Goal: Task Accomplishment & Management: Use online tool/utility

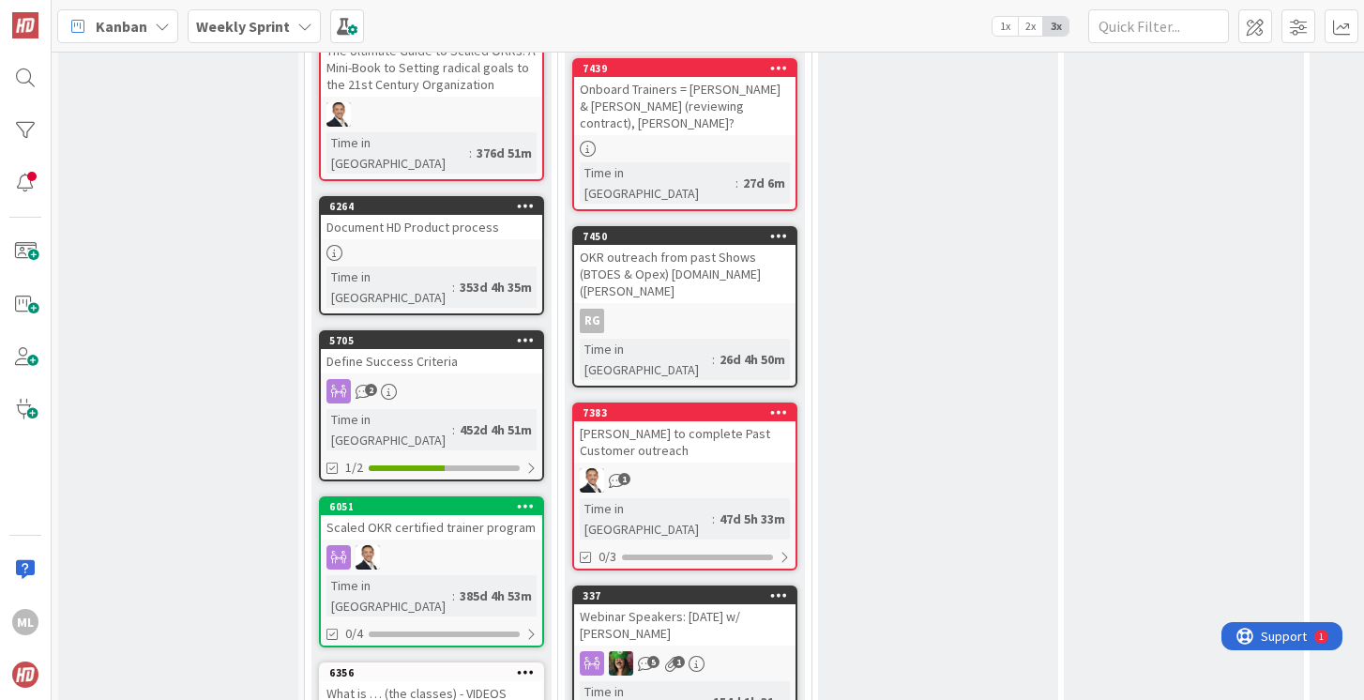
scroll to position [2378, 0]
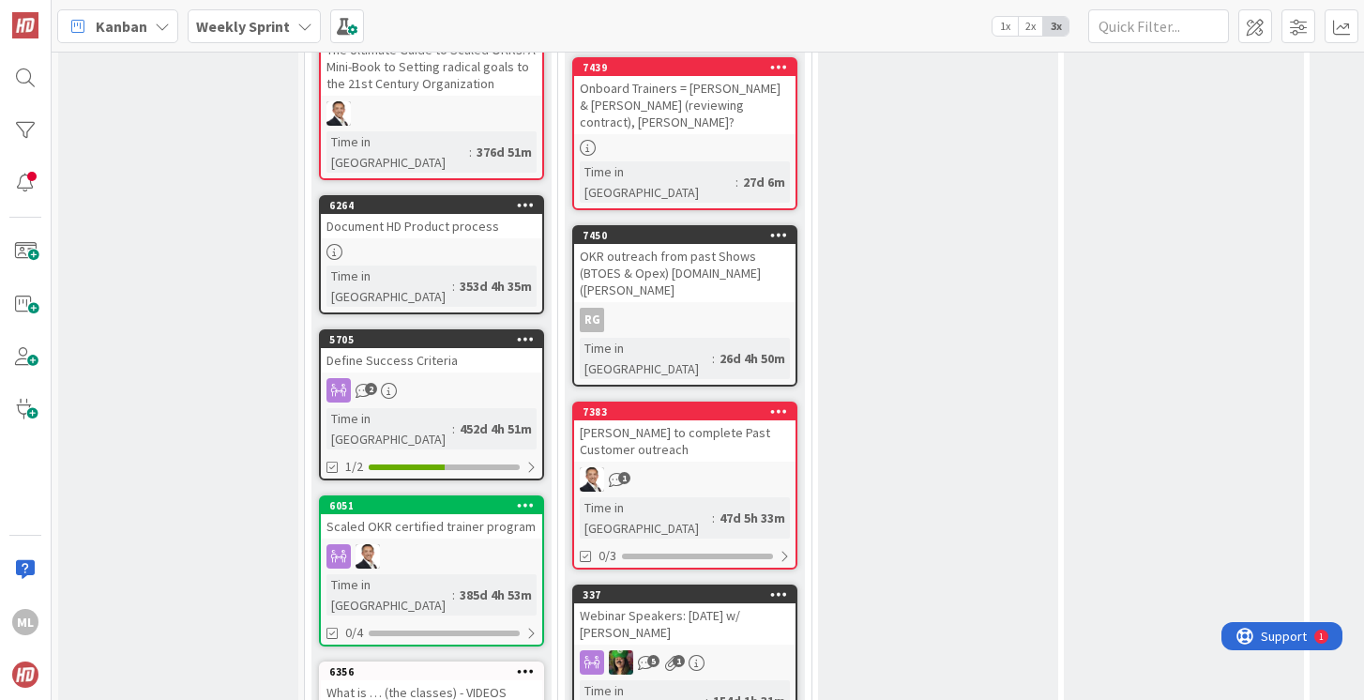
click at [244, 26] on b "Weekly Sprint" at bounding box center [243, 26] width 94 height 19
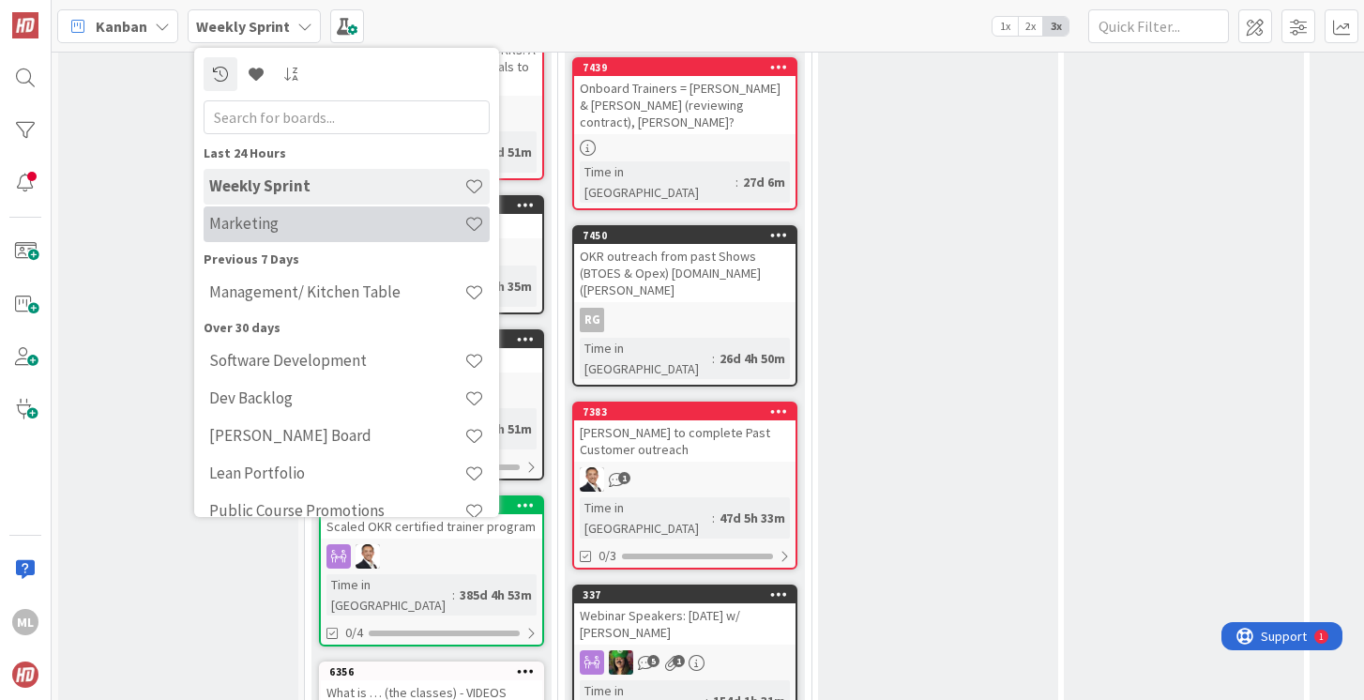
click at [230, 224] on h4 "Marketing" at bounding box center [336, 223] width 255 height 19
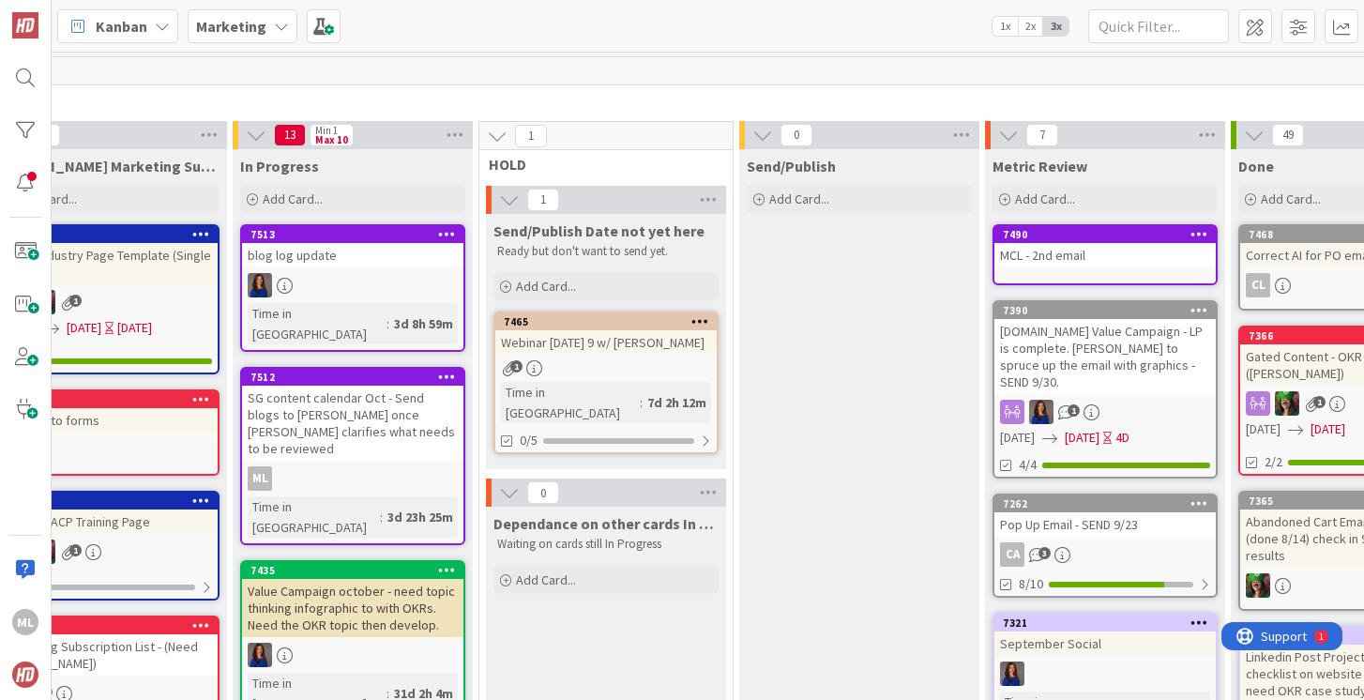
scroll to position [0, 607]
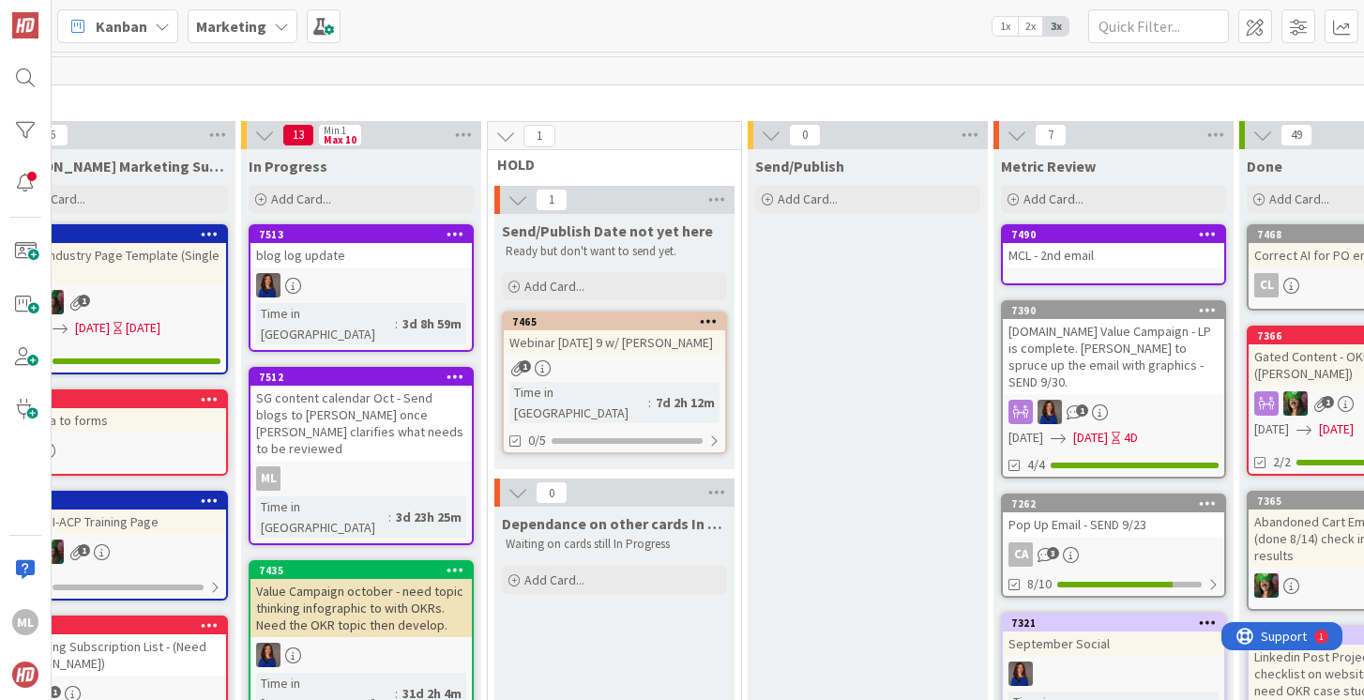
click at [340, 397] on div "SG content calendar Oct - Send blogs to [PERSON_NAME] once [PERSON_NAME] clarif…" at bounding box center [361, 423] width 221 height 75
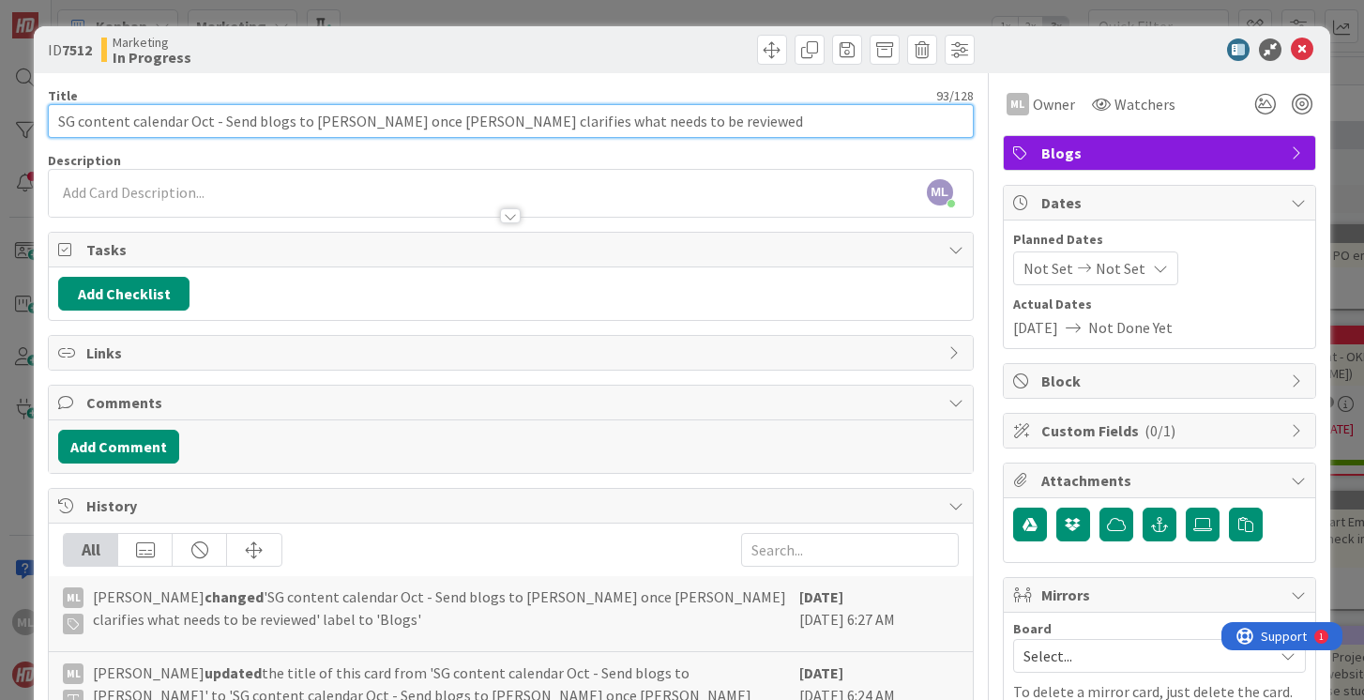
drag, startPoint x: 221, startPoint y: 120, endPoint x: 643, endPoint y: 132, distance: 422.5
click at [643, 132] on input "SG content calendar Oct - Send blogs to [PERSON_NAME] once [PERSON_NAME] clarif…" at bounding box center [510, 121] width 925 height 34
type input "SG content calendar Oct - [PERSON_NAME] is reviewing due 10/9 (Savannah update …"
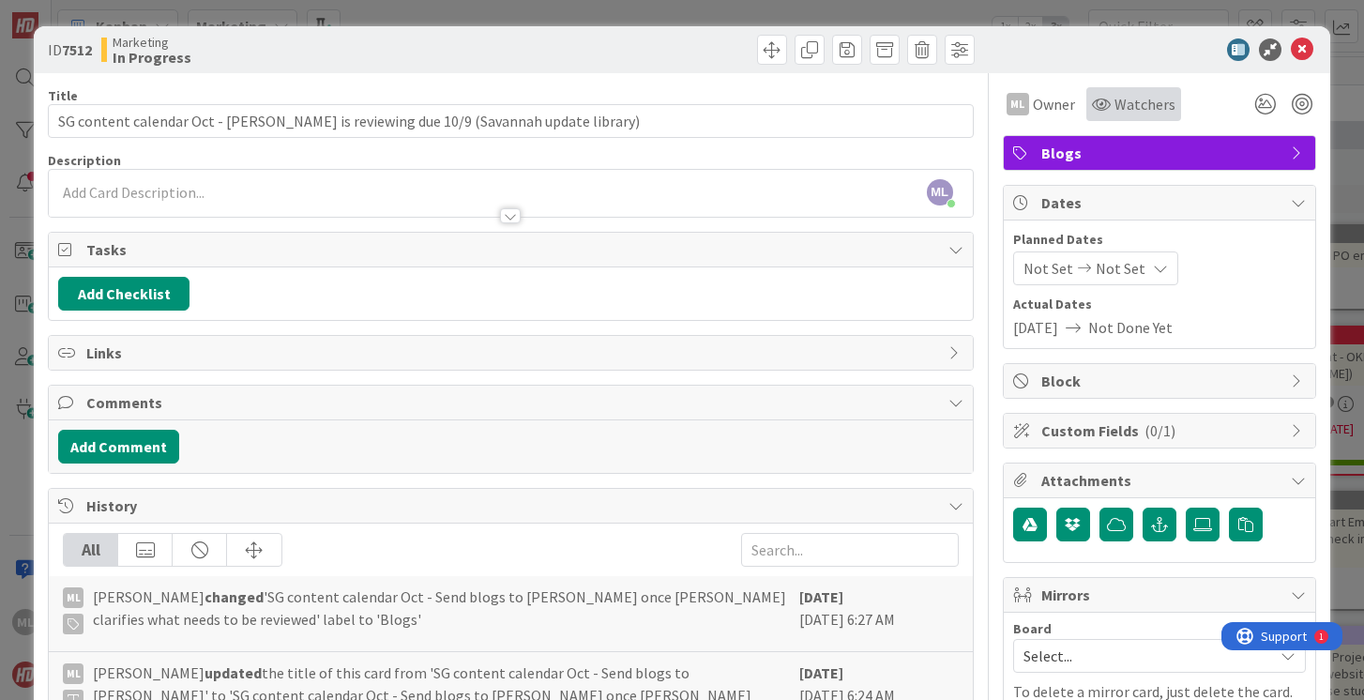
click at [1149, 107] on span "Watchers" at bounding box center [1145, 104] width 61 height 23
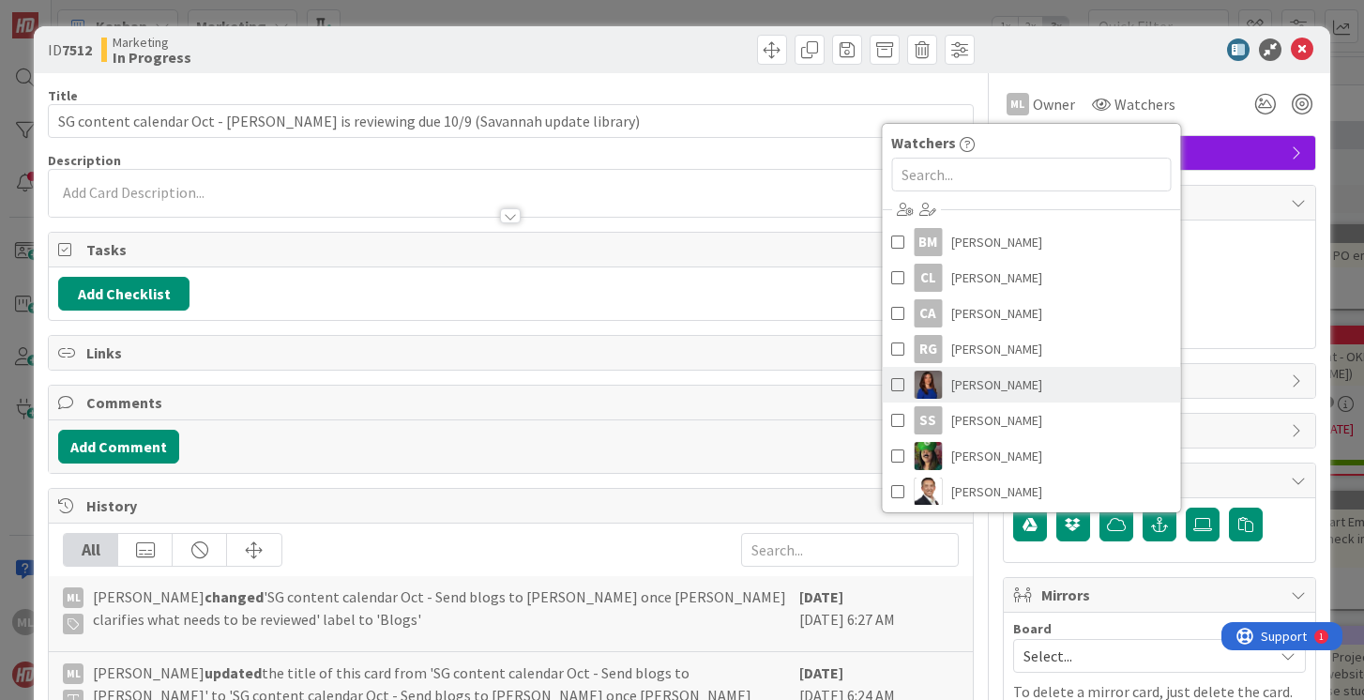
click at [892, 388] on span at bounding box center [898, 385] width 13 height 28
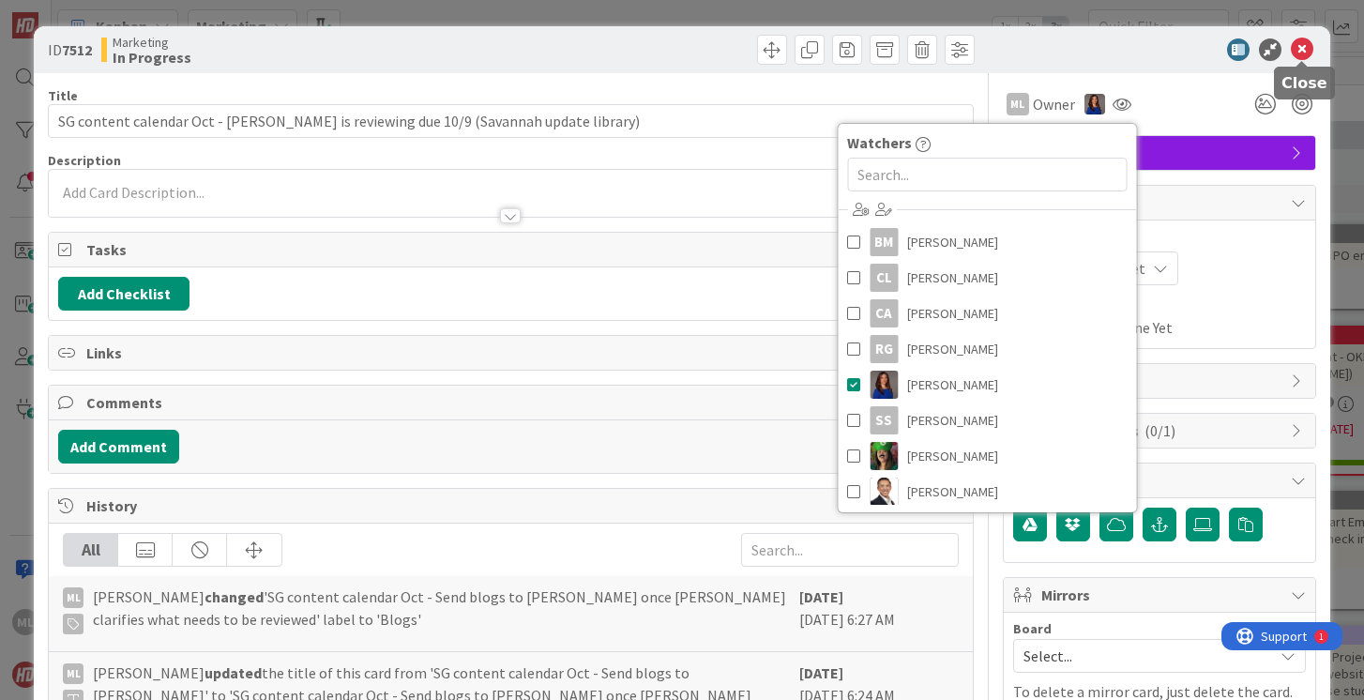
click at [1300, 49] on icon at bounding box center [1302, 49] width 23 height 23
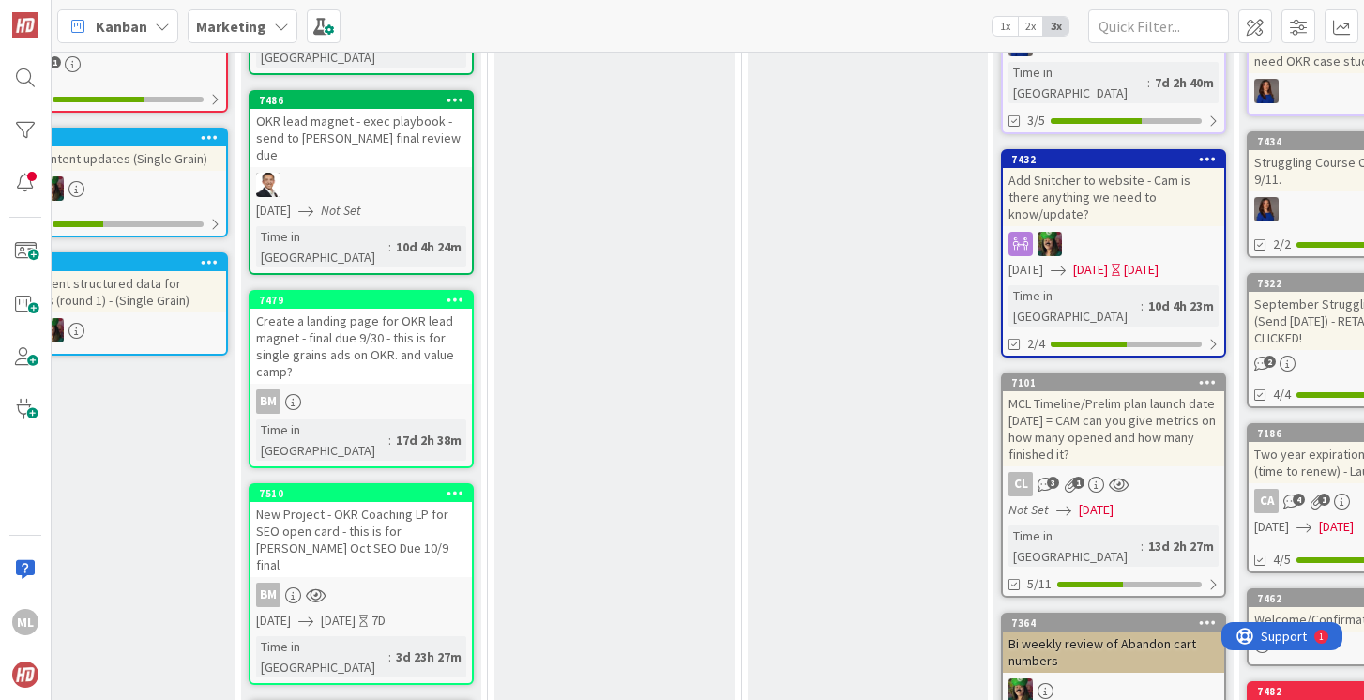
scroll to position [632, 607]
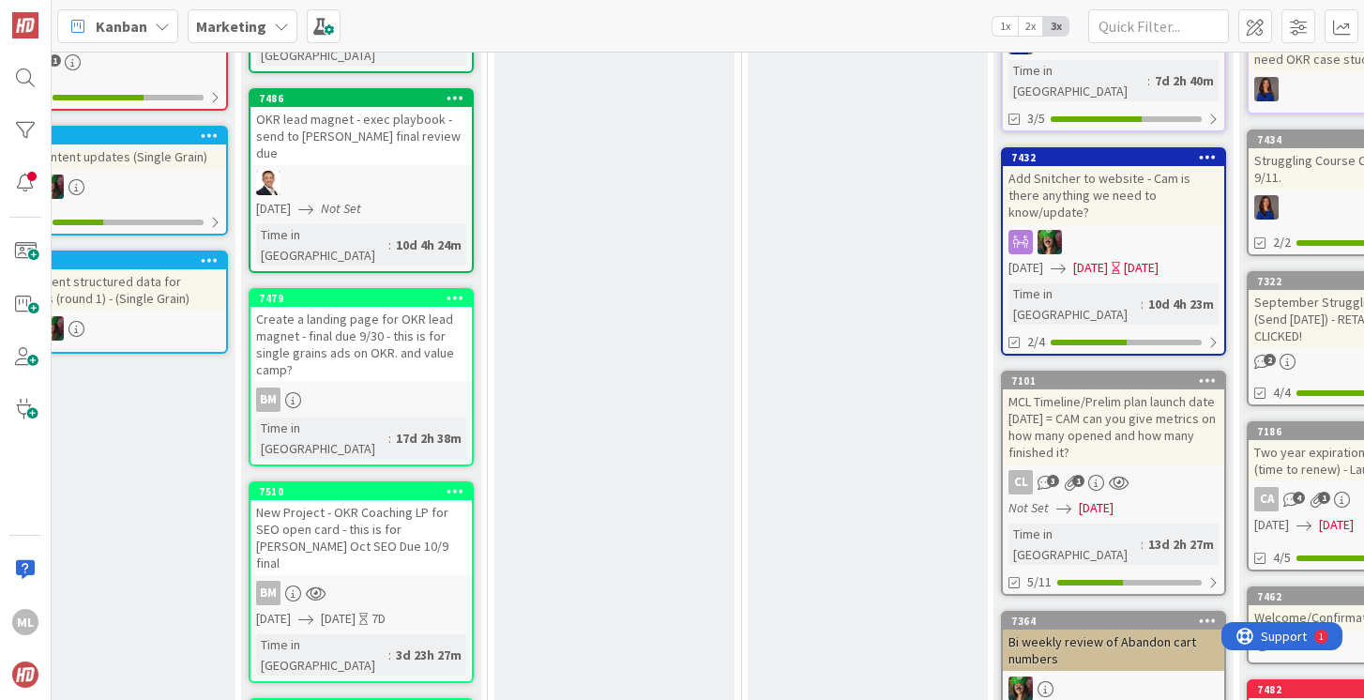
click at [357, 500] on div "New Project - OKR Coaching LP for SEO open card - this is for [PERSON_NAME] Oct…" at bounding box center [361, 537] width 221 height 75
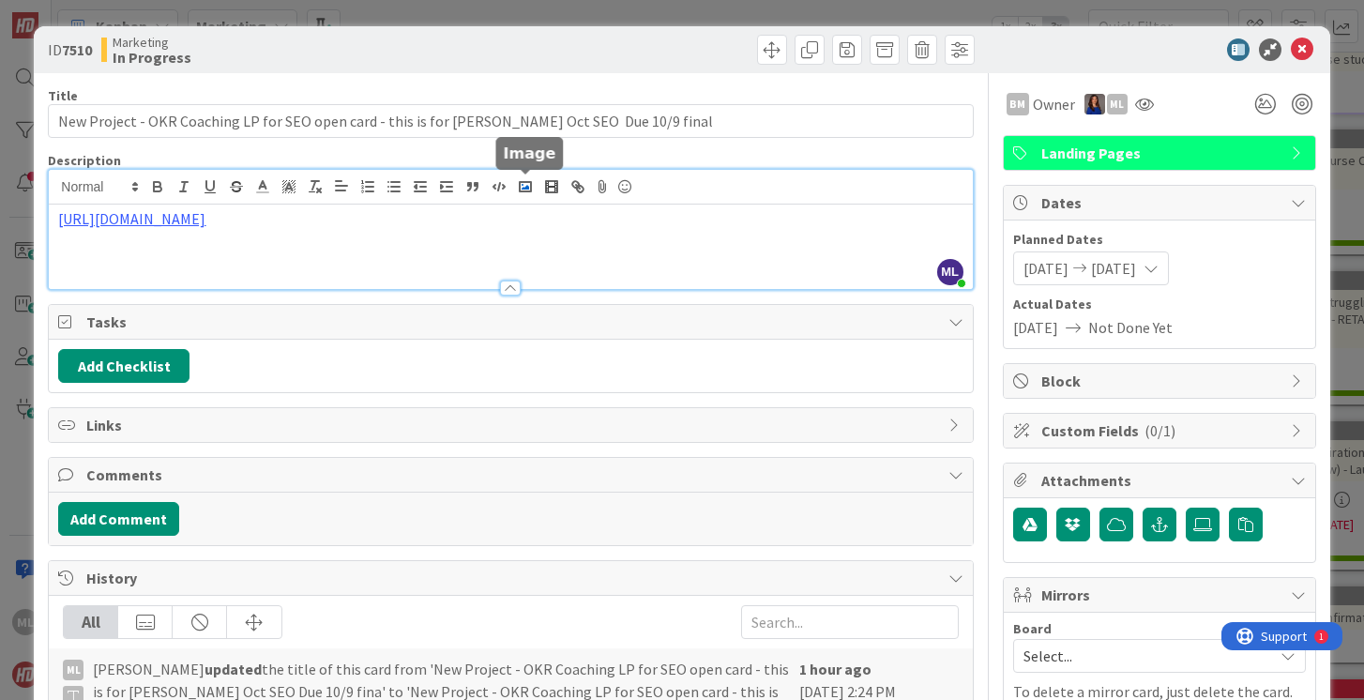
click at [525, 189] on div "ML [PERSON_NAME] just joined [URL][DOMAIN_NAME]" at bounding box center [510, 229] width 923 height 119
click at [487, 221] on p "[URL][DOMAIN_NAME]" at bounding box center [510, 219] width 905 height 22
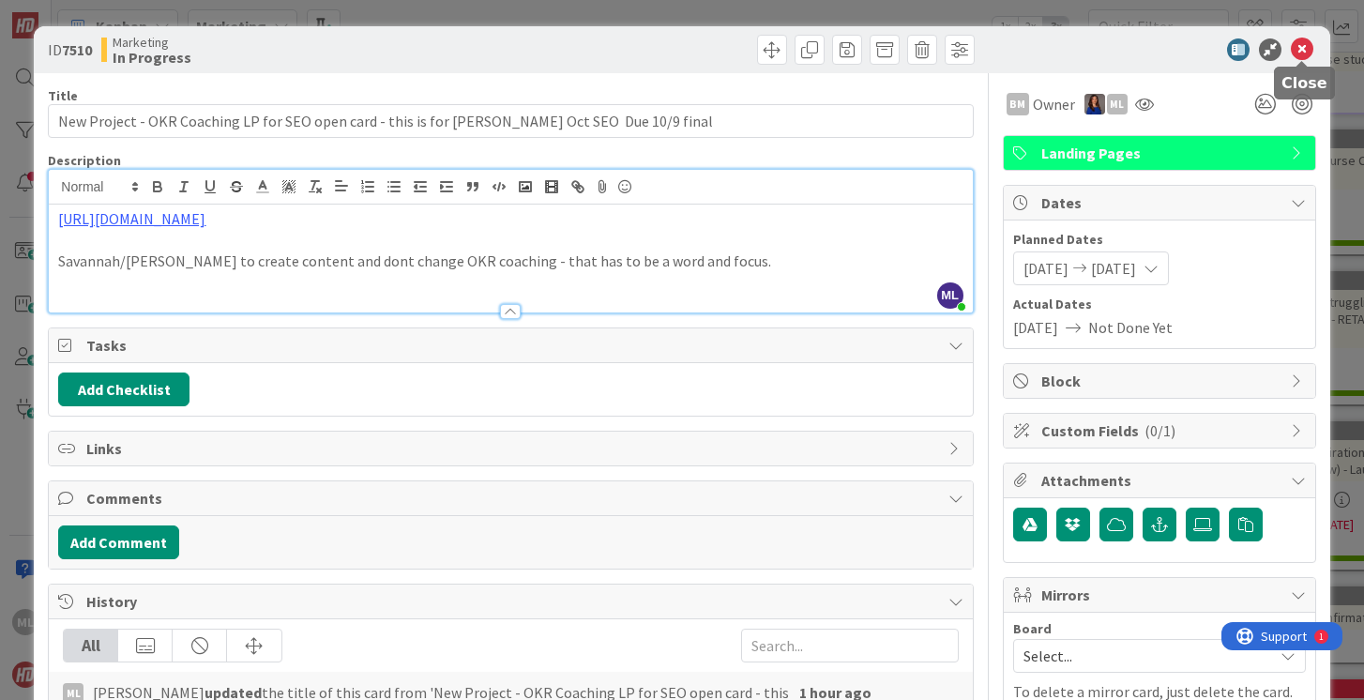
click at [1304, 46] on icon at bounding box center [1302, 49] width 23 height 23
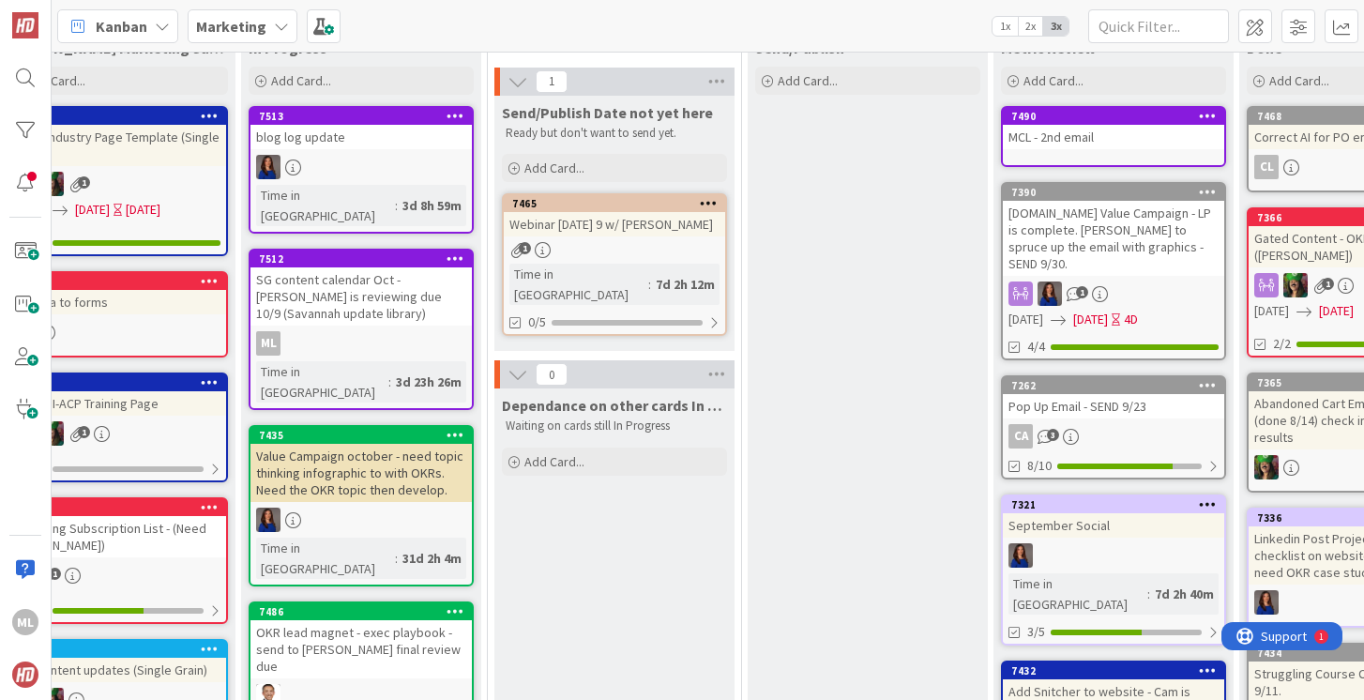
scroll to position [0, 607]
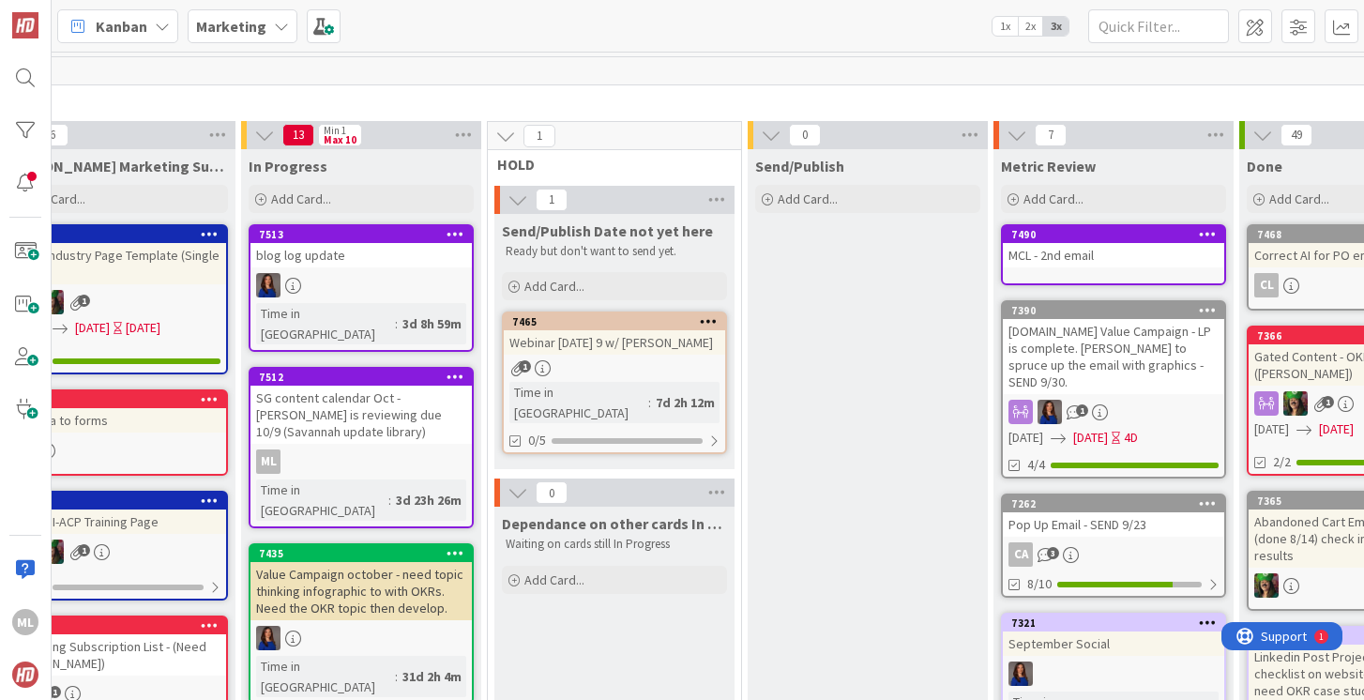
click at [236, 23] on b "Marketing" at bounding box center [231, 26] width 70 height 19
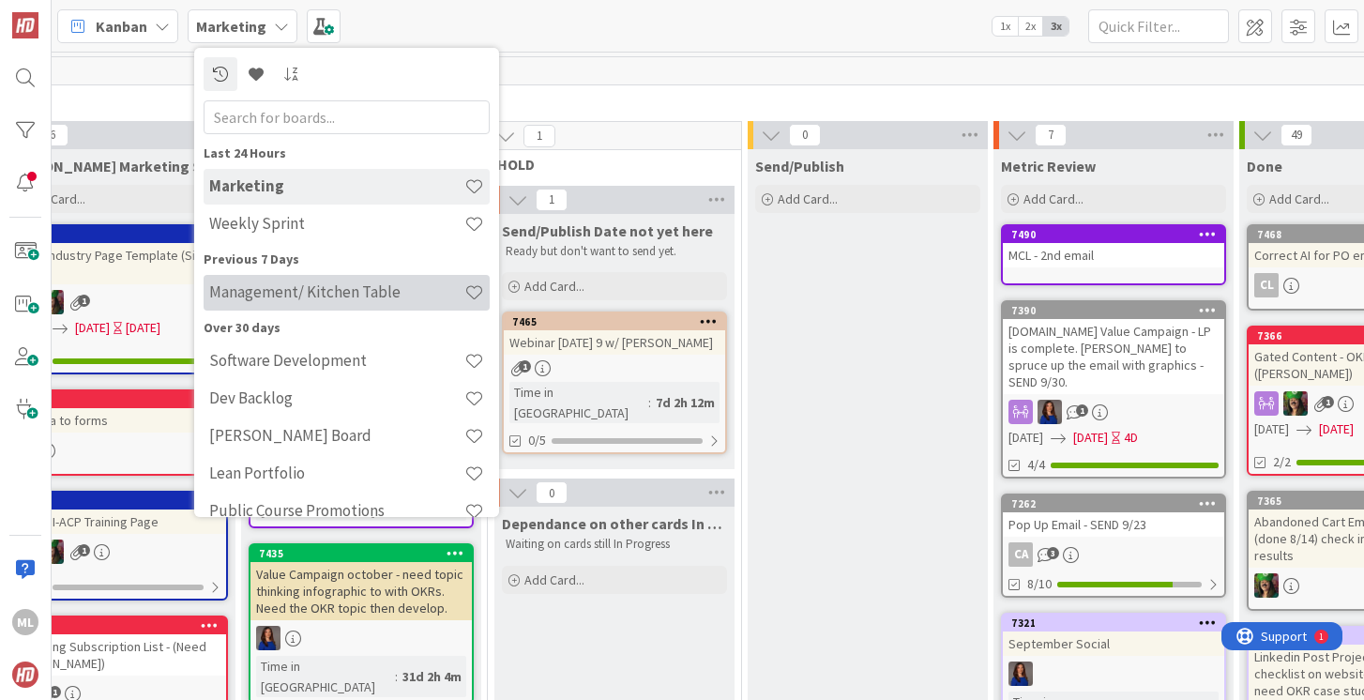
click at [257, 300] on h4 "Management/ Kitchen Table" at bounding box center [336, 291] width 255 height 19
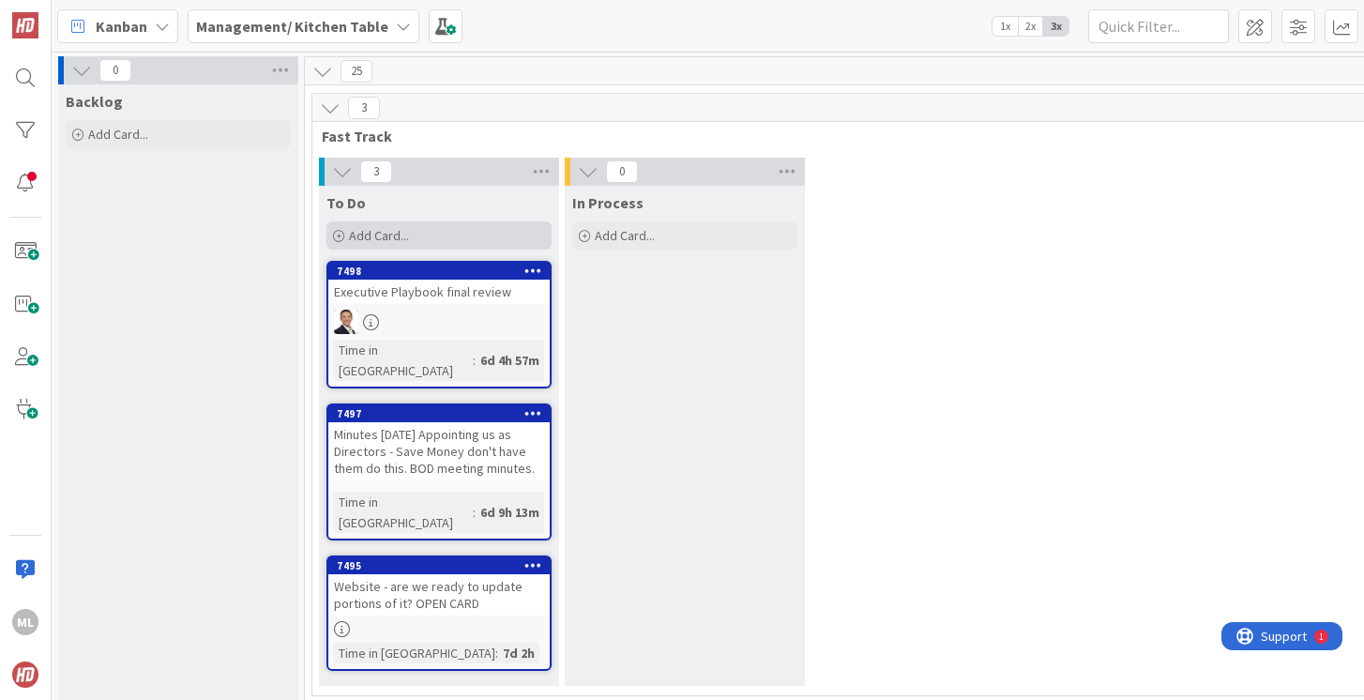
click at [385, 228] on span "Add Card..." at bounding box center [379, 235] width 60 height 17
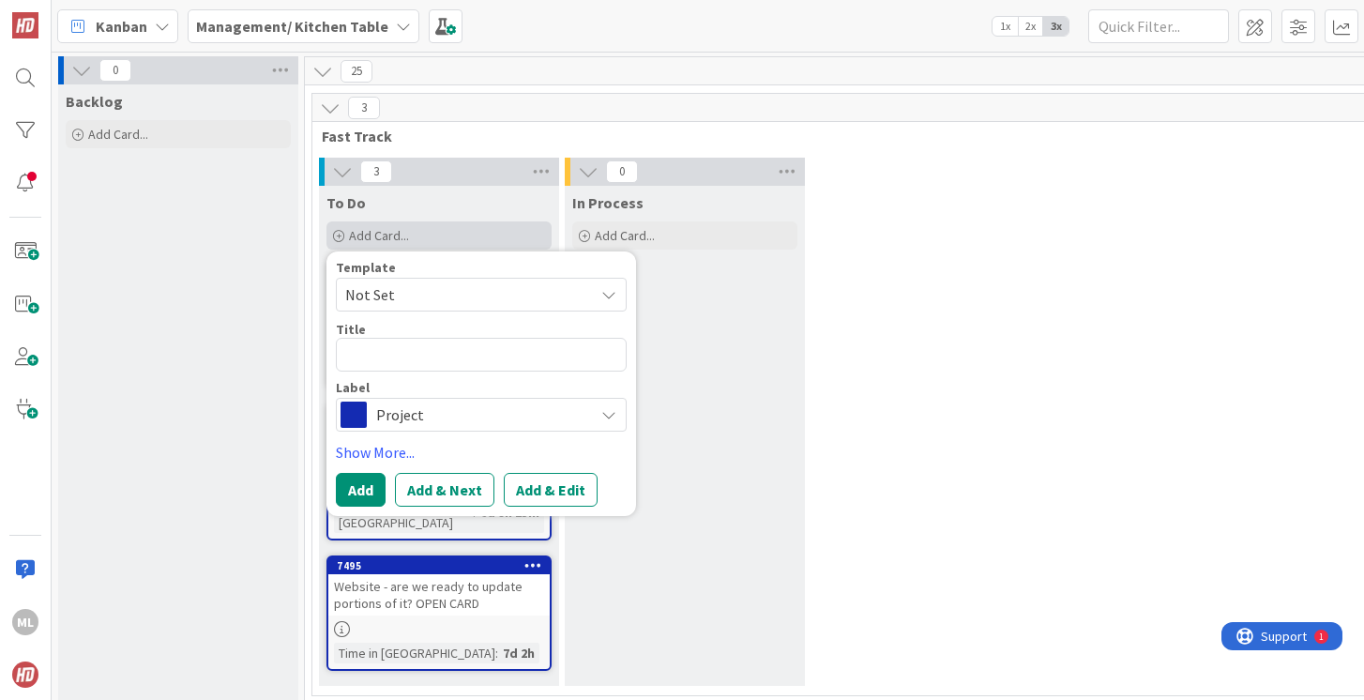
type textarea "x"
type textarea "O"
type textarea "x"
type textarea "OK"
type textarea "x"
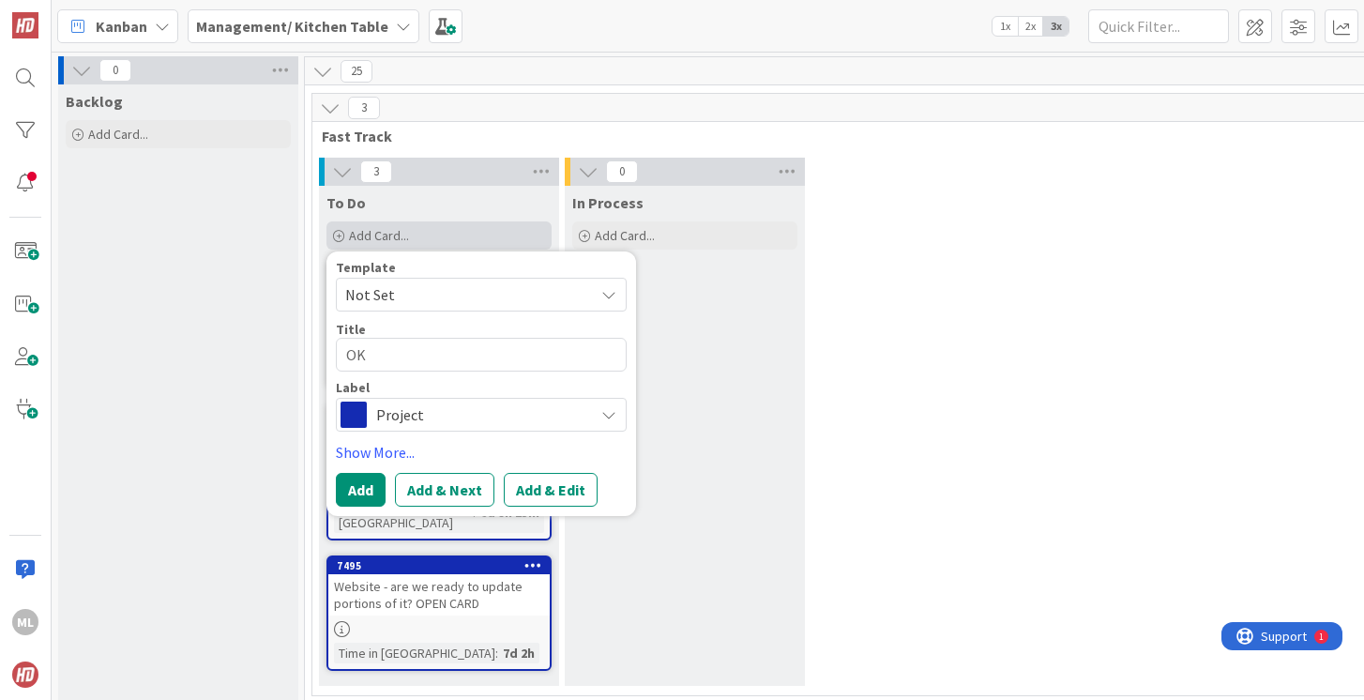
type textarea "OKR"
type textarea "x"
type textarea "OKRs"
type textarea "x"
type textarea "OKRs"
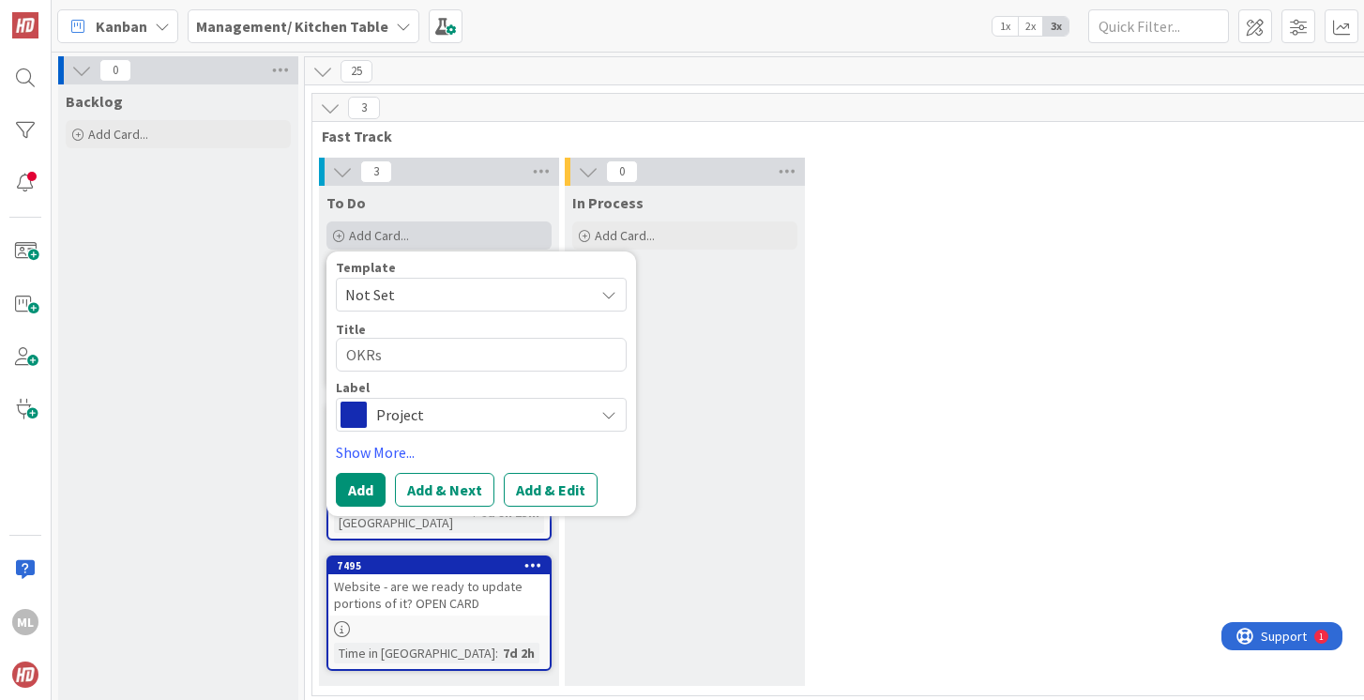
type textarea "x"
type textarea "OKRs -"
type textarea "x"
type textarea "OKRs -"
type textarea "x"
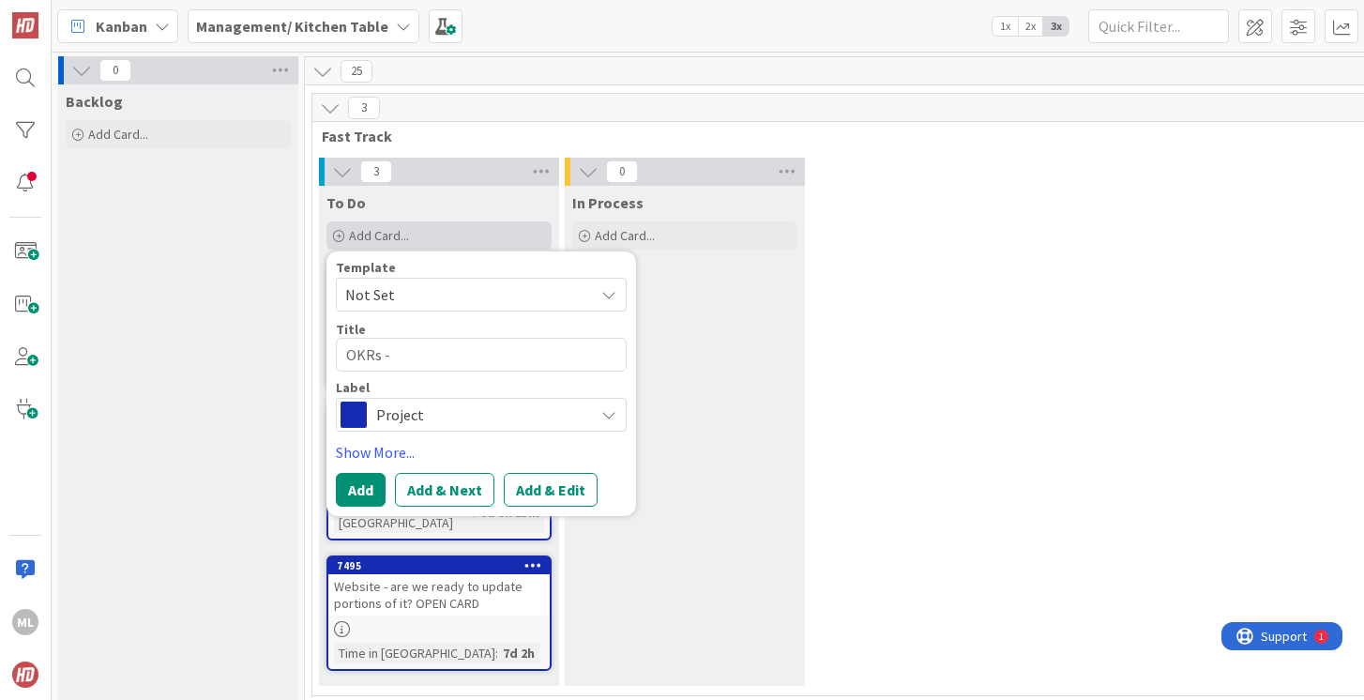
type textarea "OKRs - A"
type textarea "x"
type textarea "OKRs - Ap"
type textarea "x"
type textarea "OKRs - Appr"
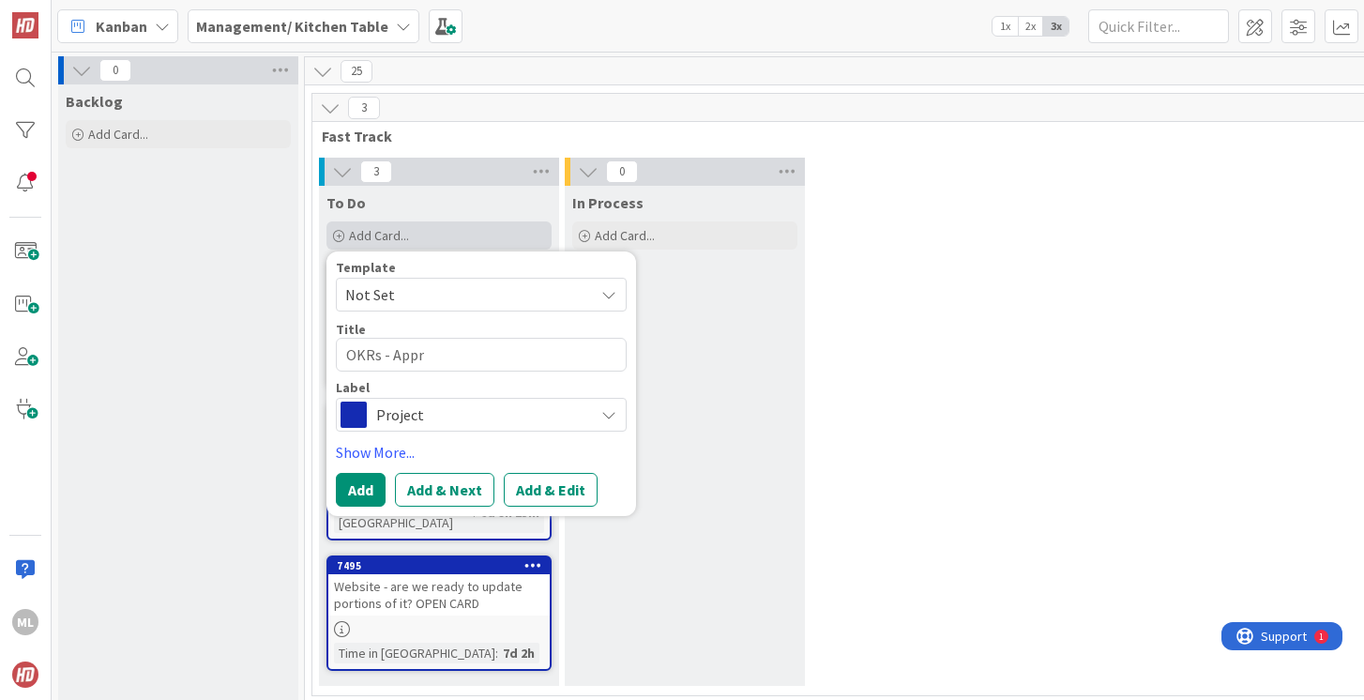
type textarea "x"
type textarea "OKRs - Appro"
type textarea "x"
type textarea "OKRs - Approv"
type textarea "x"
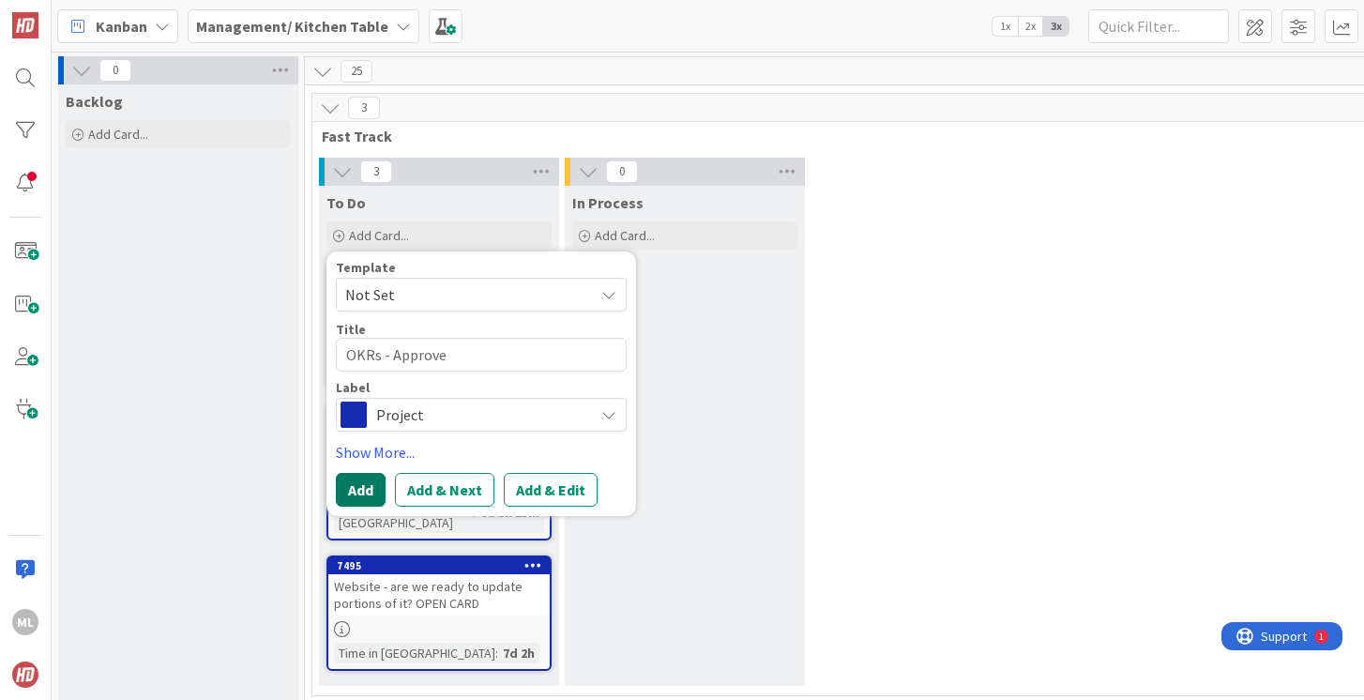
type textarea "OKRs - Approve"
click at [360, 494] on button "Add" at bounding box center [361, 490] width 50 height 34
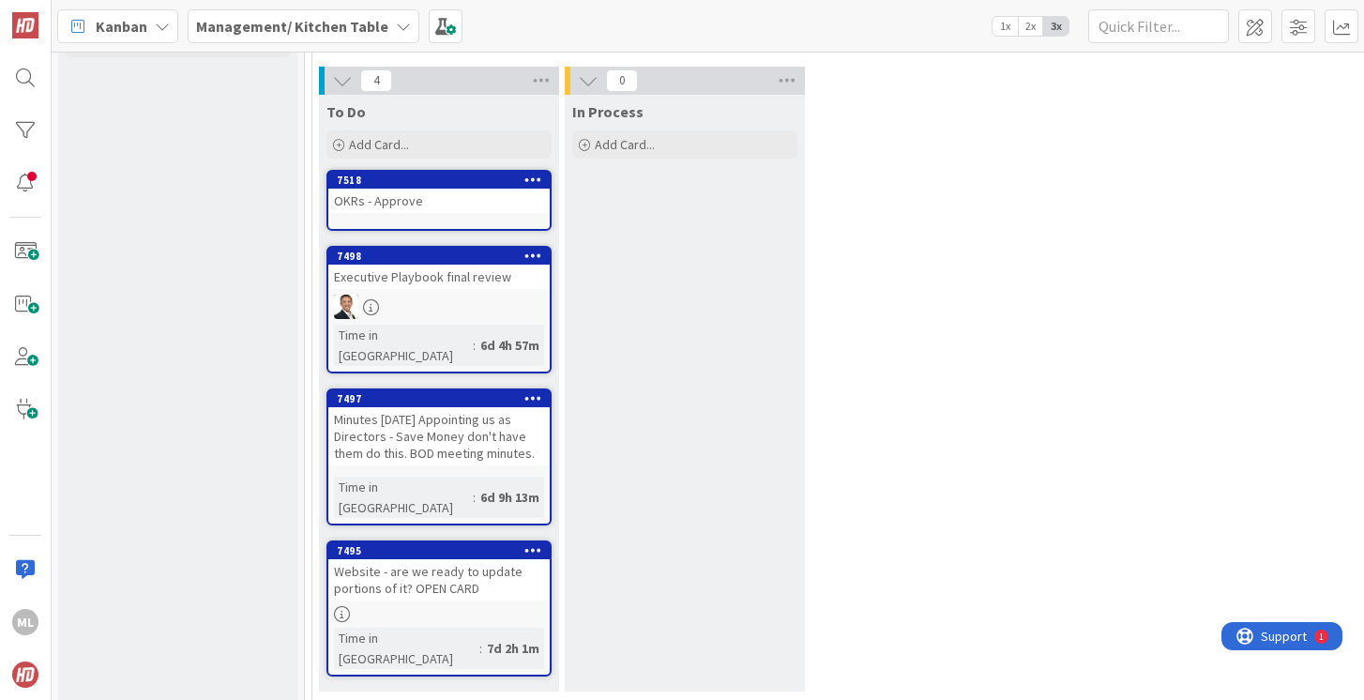
scroll to position [73, 0]
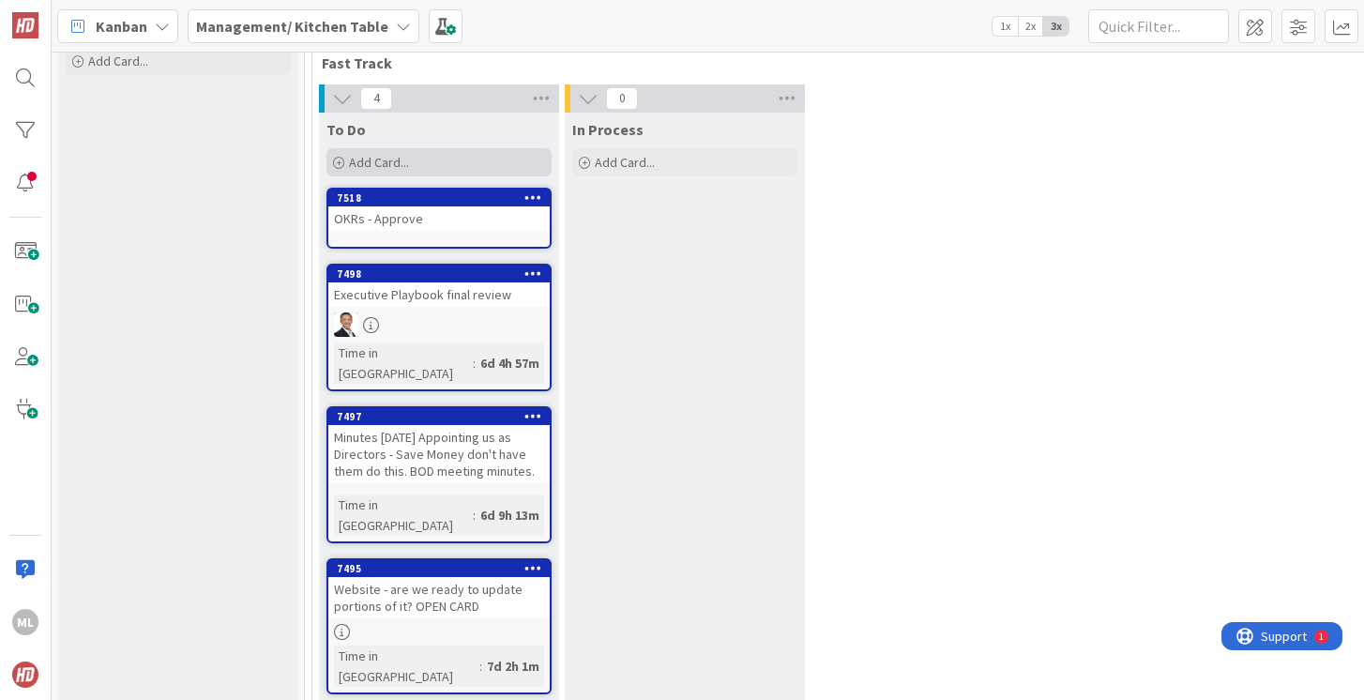
click at [384, 160] on span "Add Card..." at bounding box center [379, 162] width 60 height 17
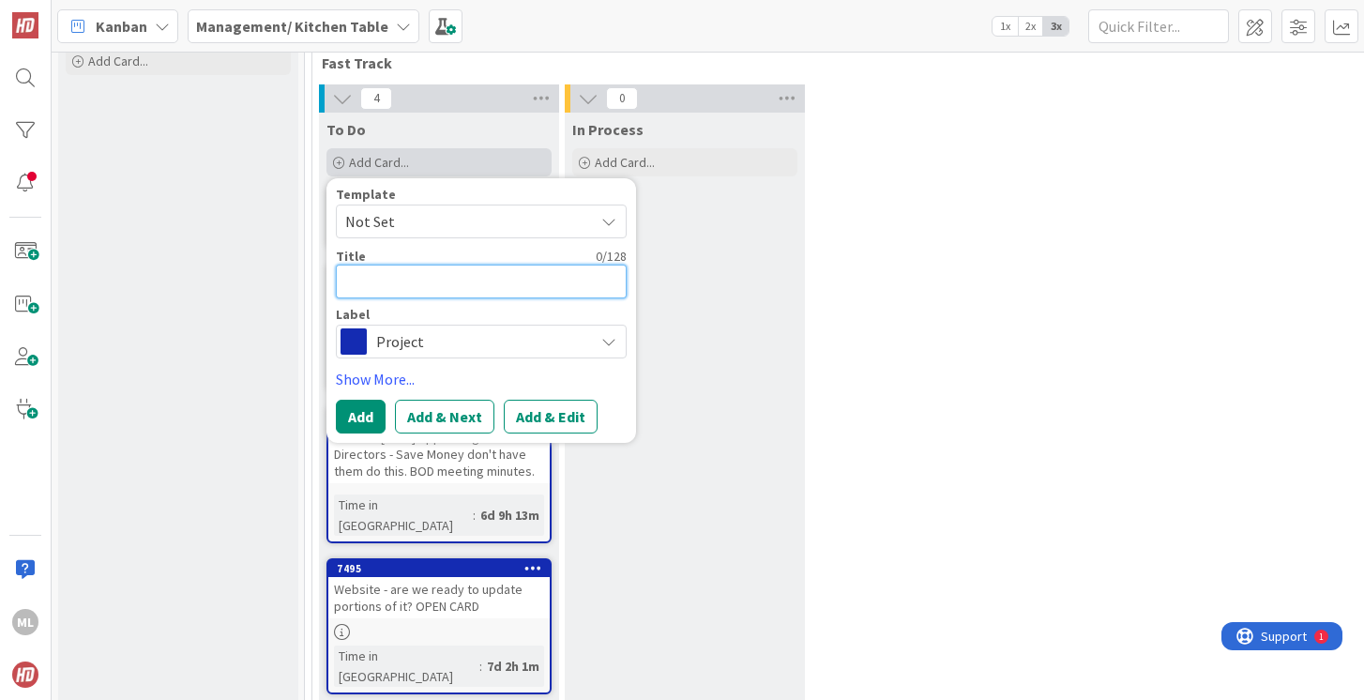
type textarea "x"
type textarea "L"
type textarea "x"
type textarea "Le"
type textarea "x"
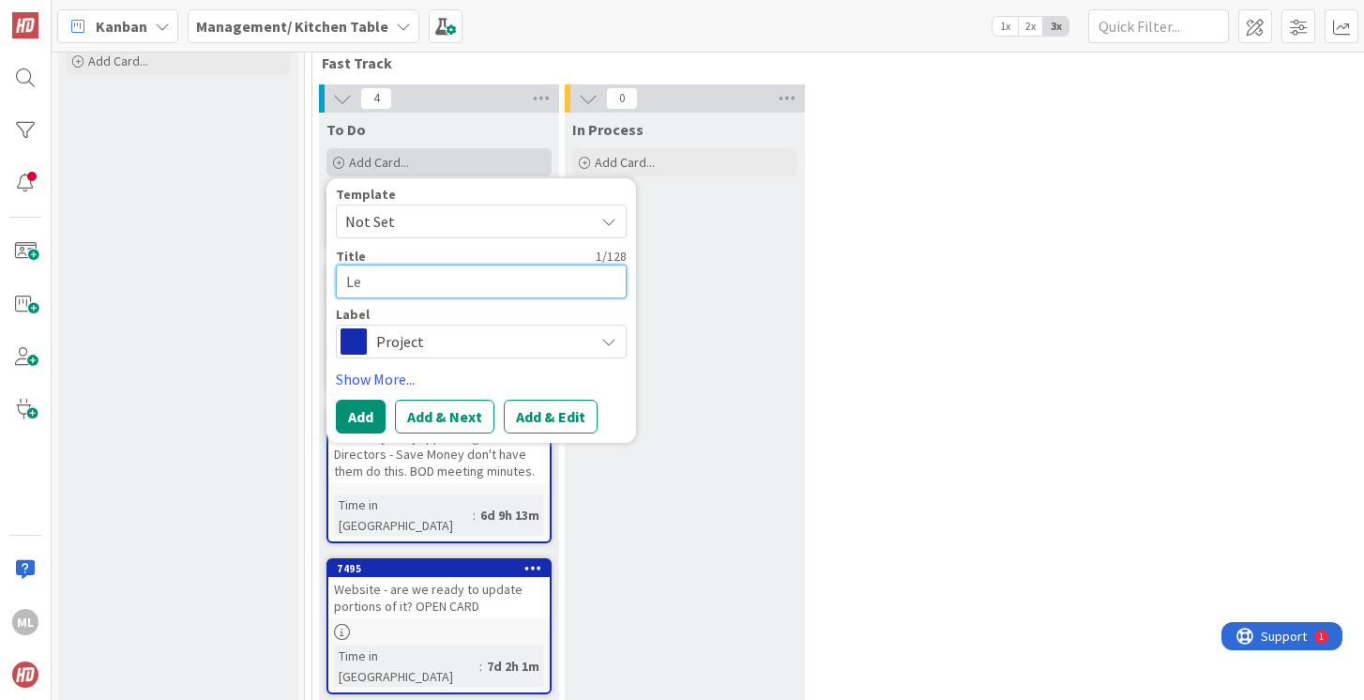
type textarea "Leg"
type textarea "x"
type textarea "Lega"
type textarea "x"
type textarea "Legal"
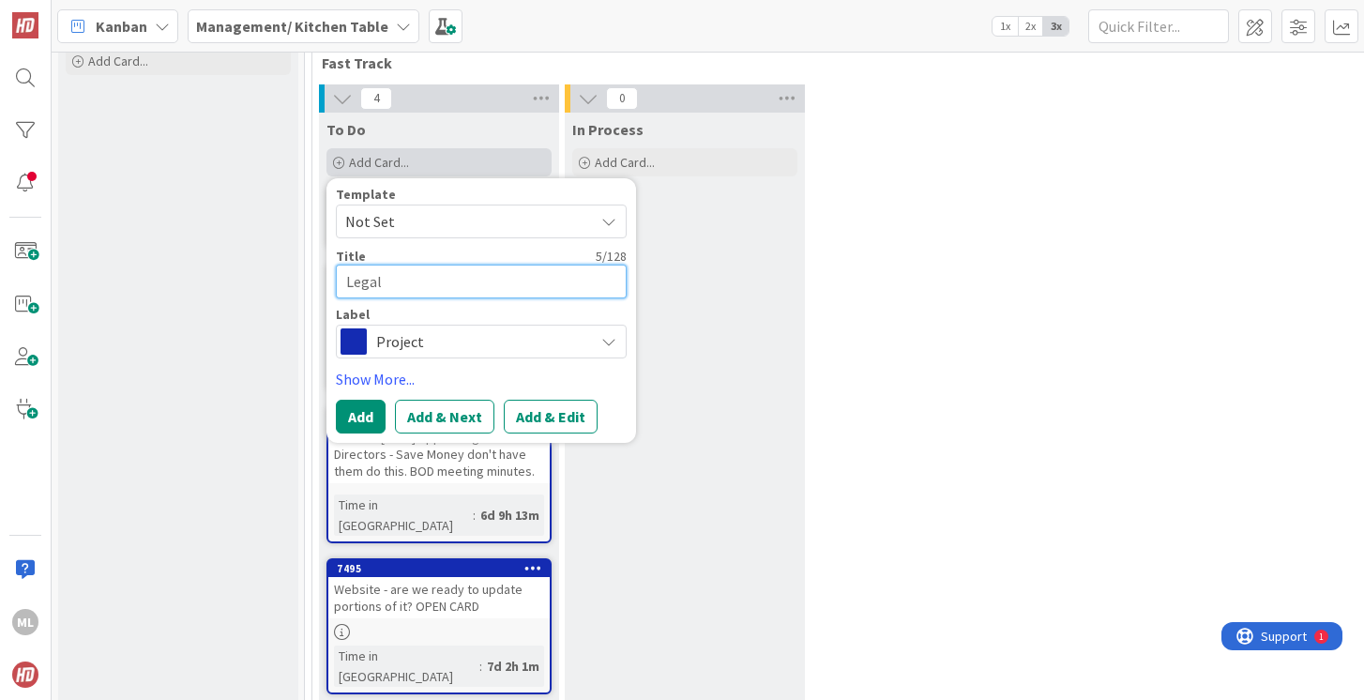
type textarea "x"
type textarea "Legal"
type textarea "x"
type textarea "Legal B"
type textarea "x"
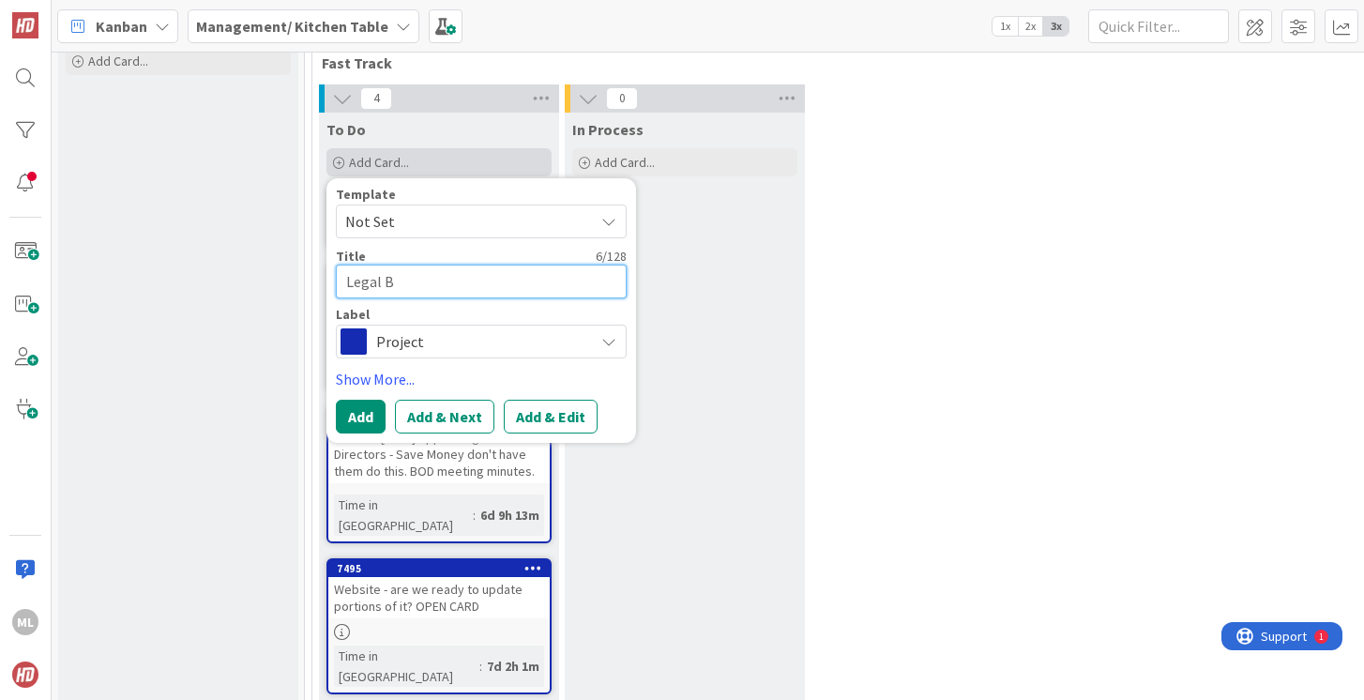
type textarea "Legal Bi"
type textarea "x"
type textarea "Legal Bil"
type textarea "x"
type textarea "Legal Bill"
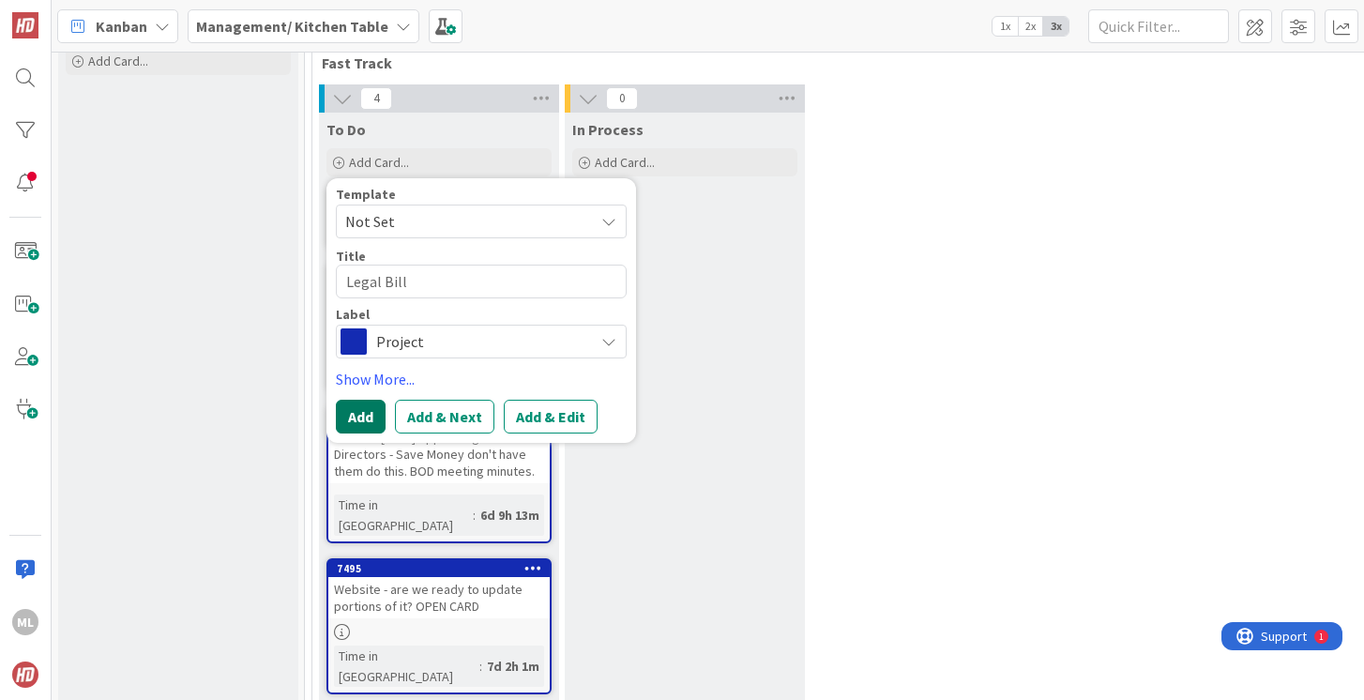
click at [357, 416] on button "Add" at bounding box center [361, 417] width 50 height 34
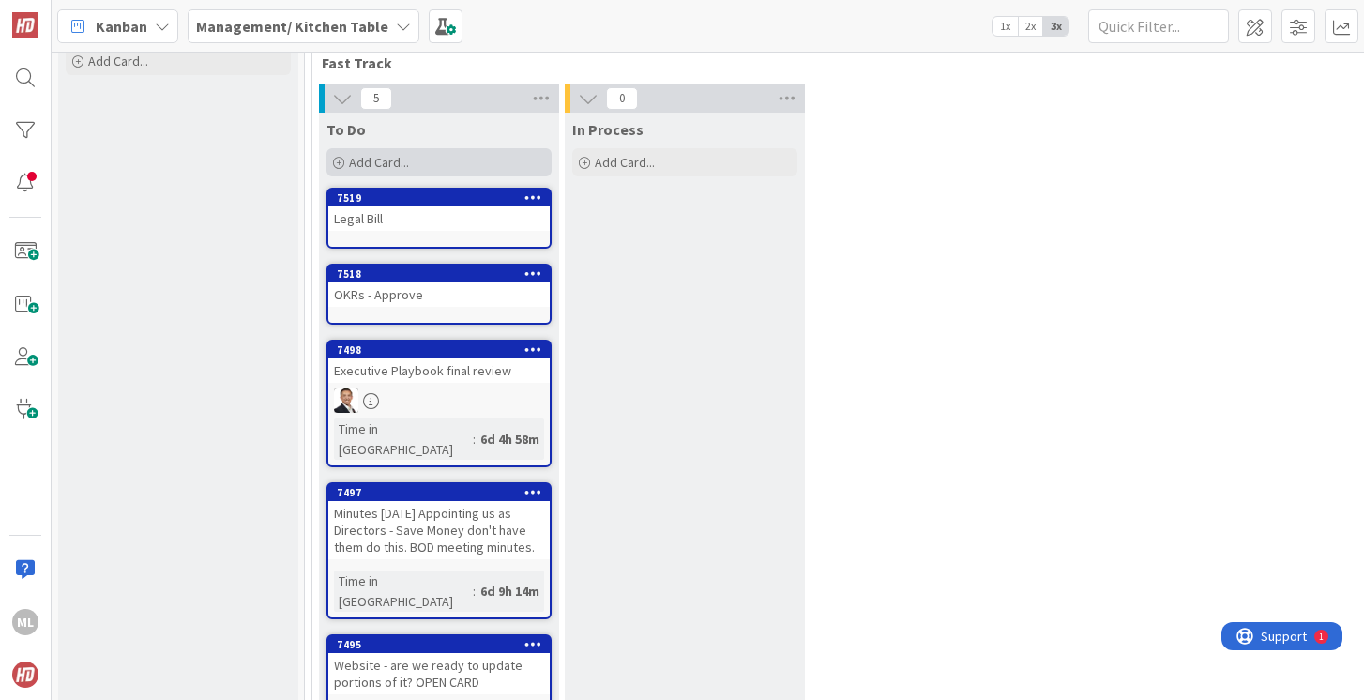
click at [415, 159] on div "Add Card..." at bounding box center [439, 162] width 225 height 28
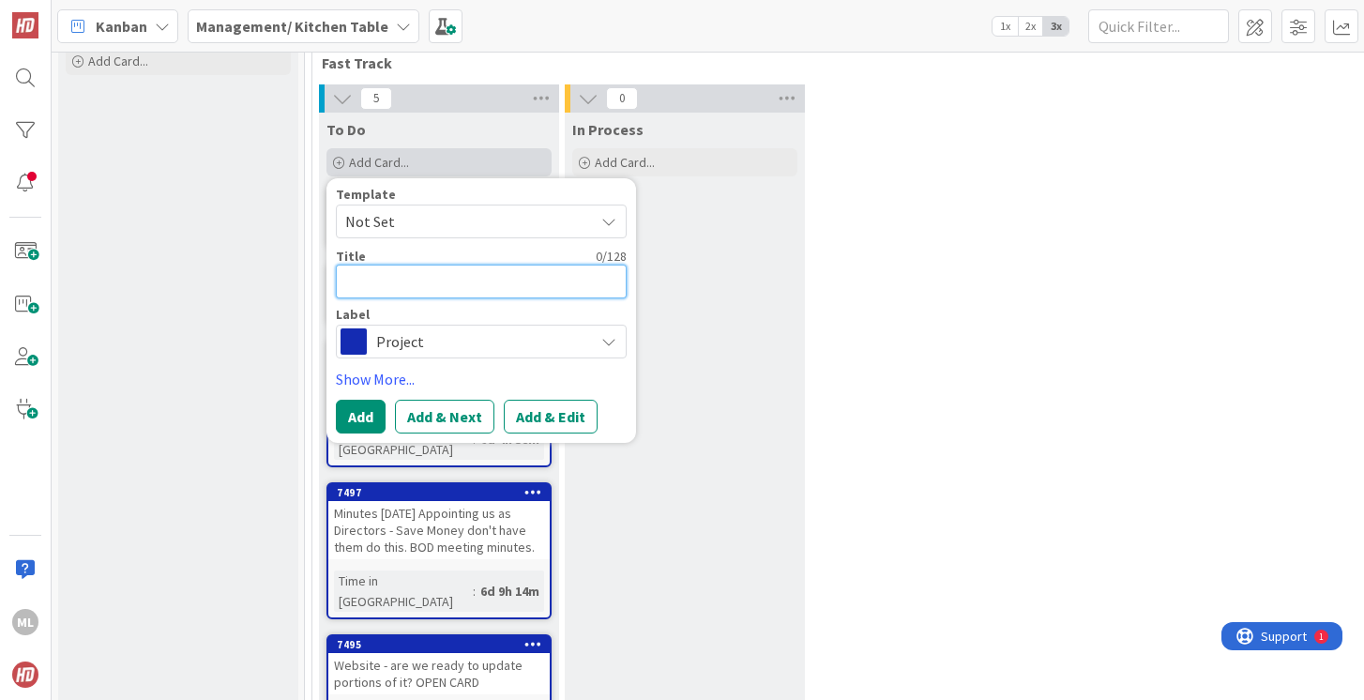
type textarea "x"
type textarea "A"
type textarea "x"
type textarea "AB"
type textarea "x"
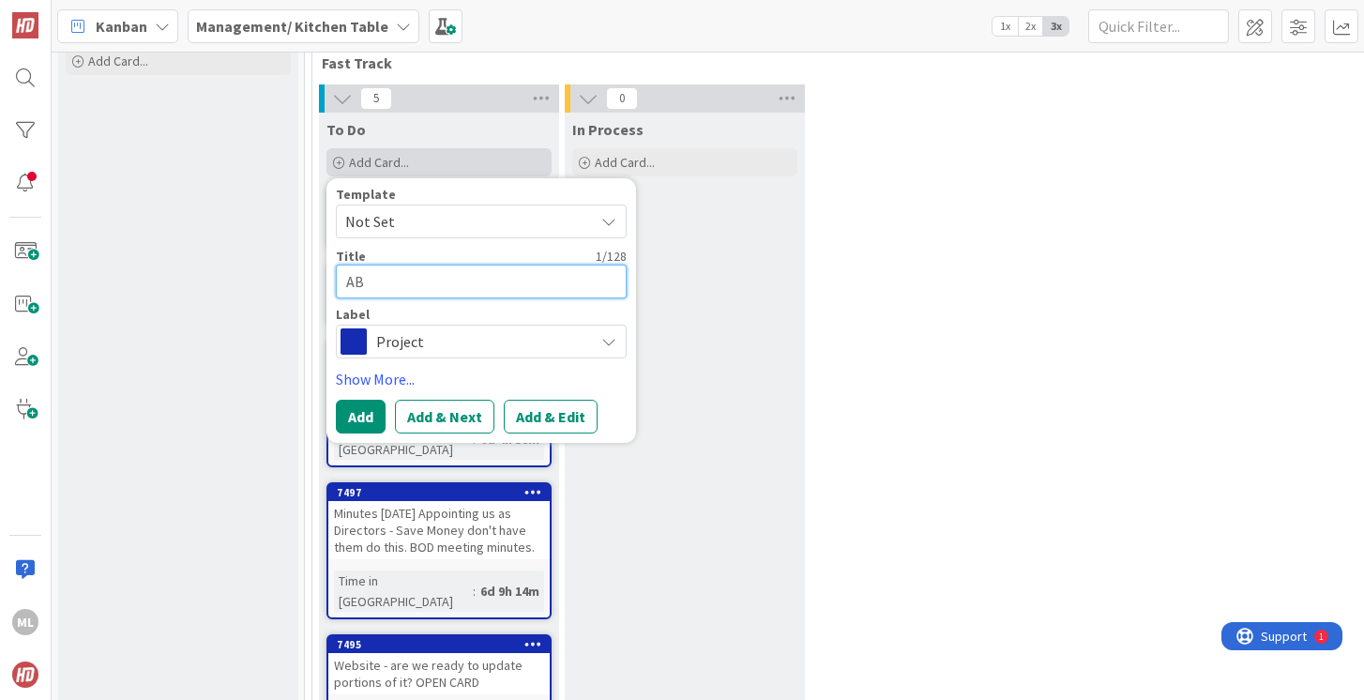
type textarea "ABS"
type textarea "x"
type textarea "ABS"
type textarea "x"
type textarea "ABS B"
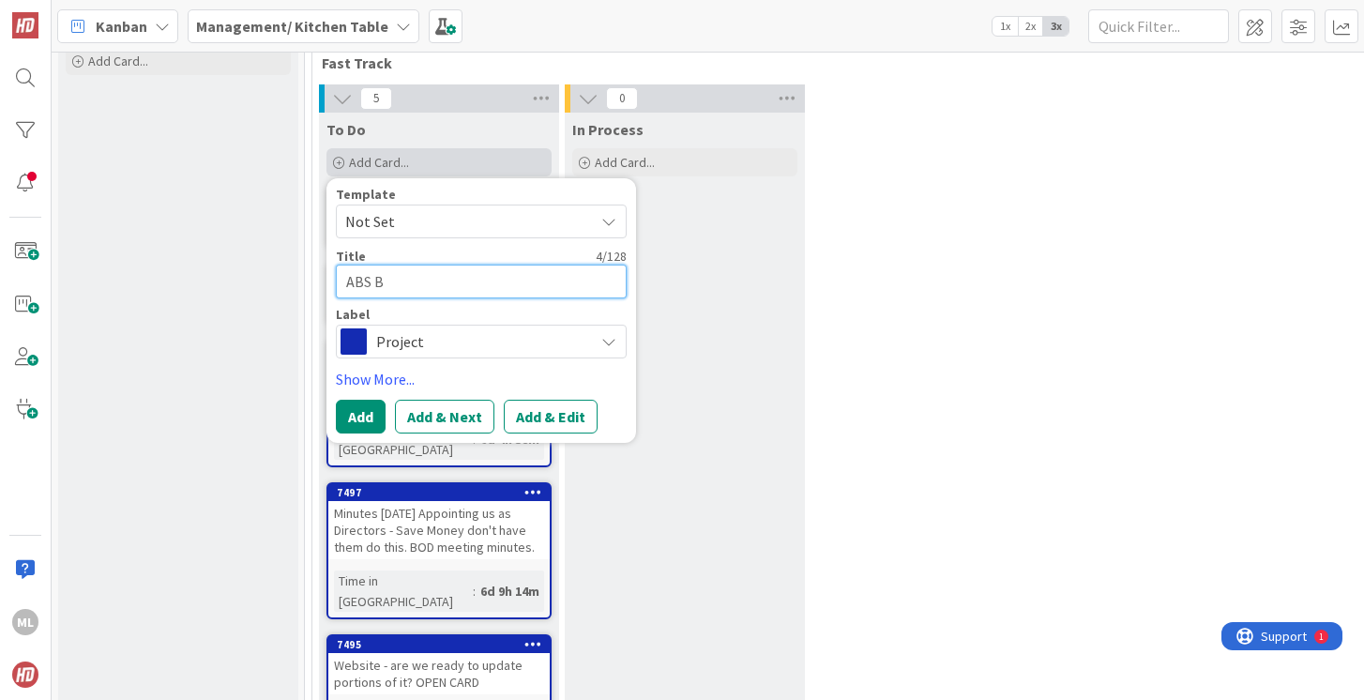
type textarea "x"
type textarea "ABS Bi"
type textarea "x"
type textarea "ABS Bil"
type textarea "x"
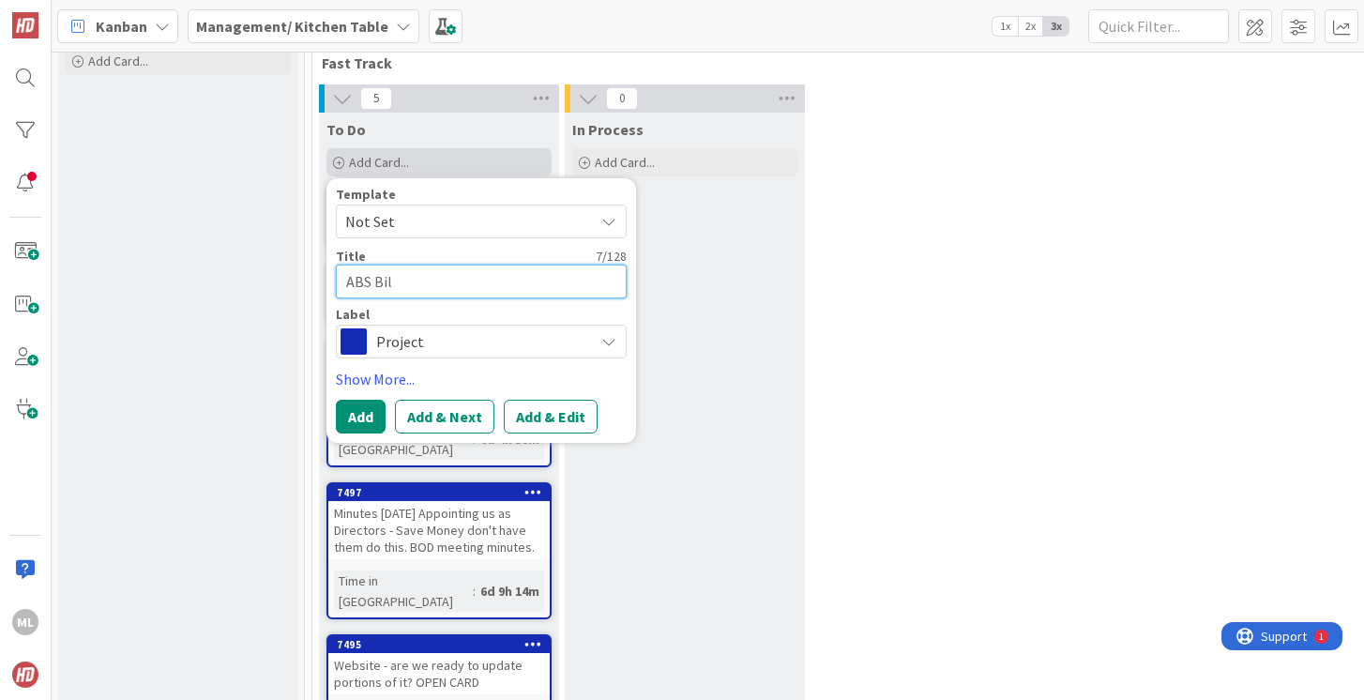
type textarea "ABS Bill"
type textarea "x"
type textarea "ABS Billin"
type textarea "x"
type textarea "ABS Billing"
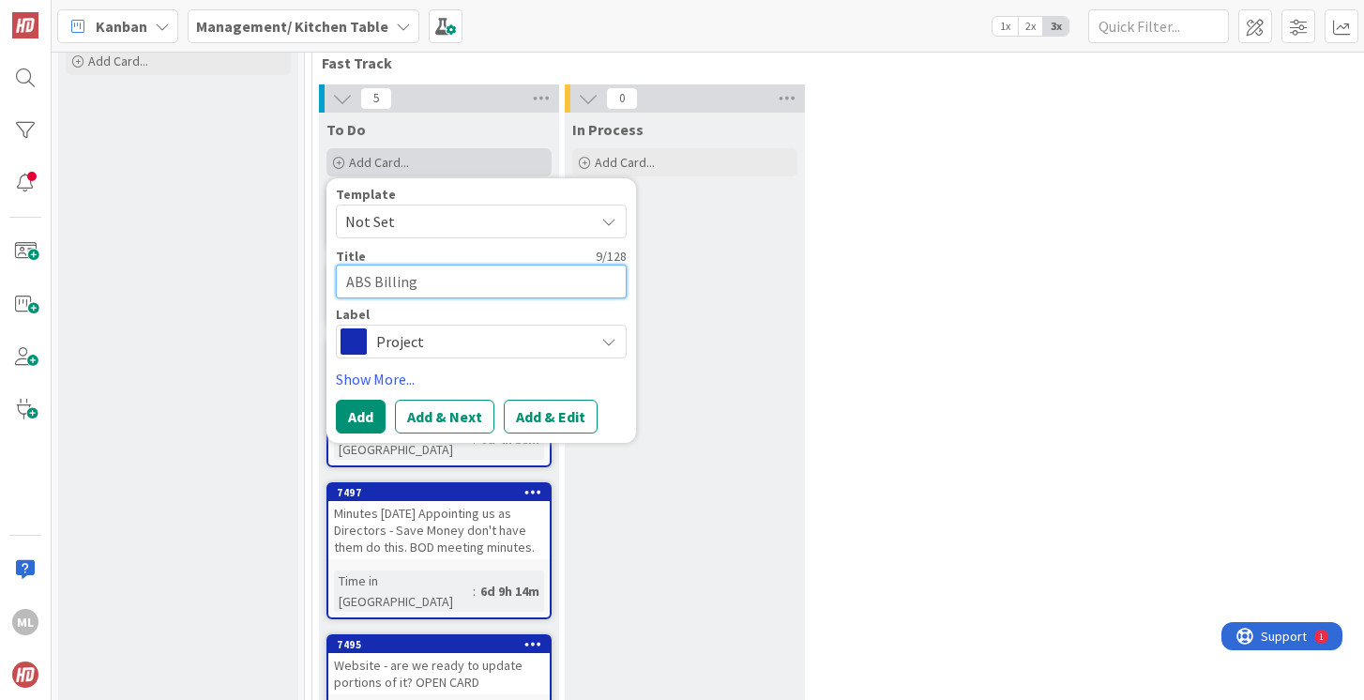
type textarea "x"
type textarea "ABS Billing"
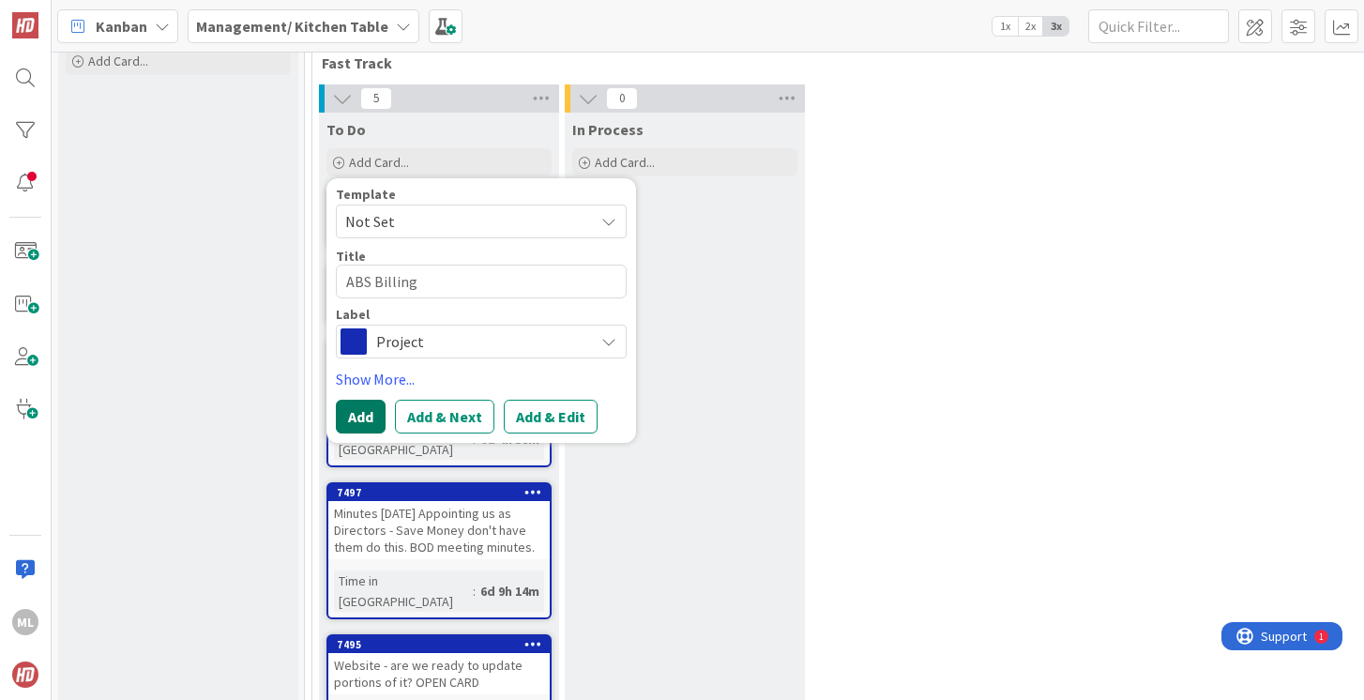
click at [359, 415] on button "Add" at bounding box center [361, 417] width 50 height 34
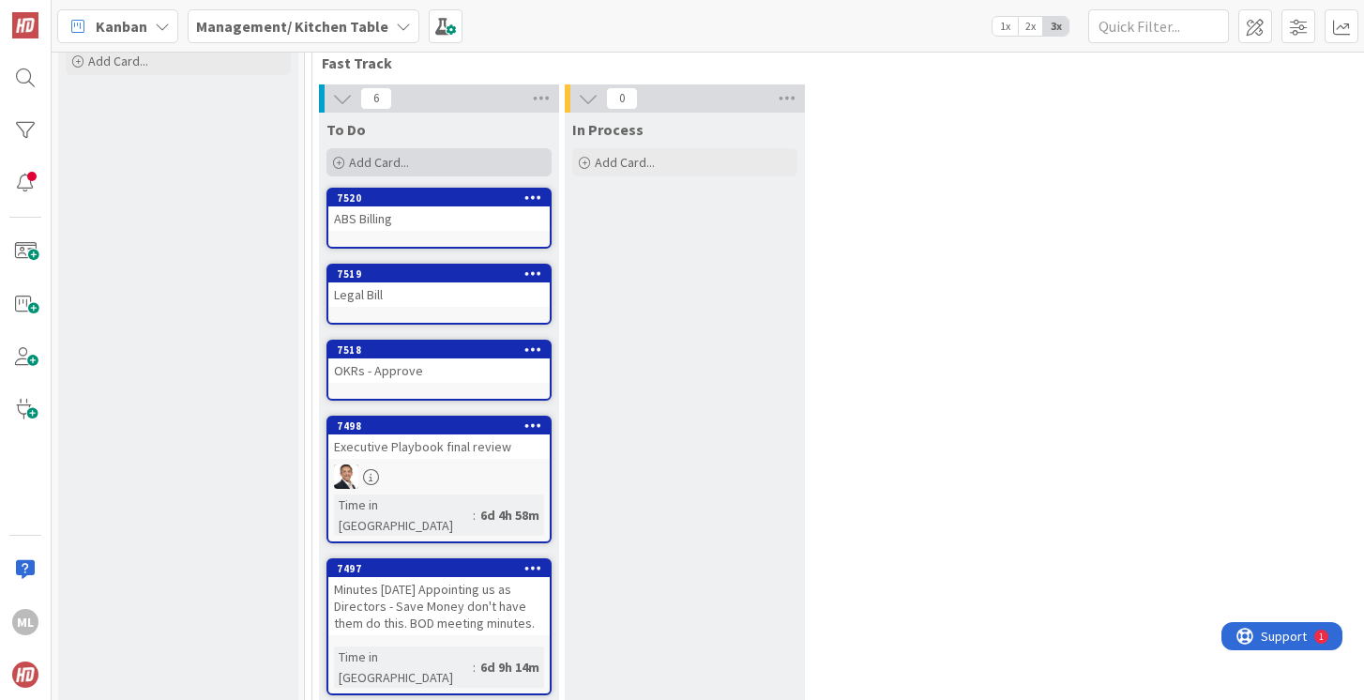
click at [416, 160] on div "Add Card..." at bounding box center [439, 162] width 225 height 28
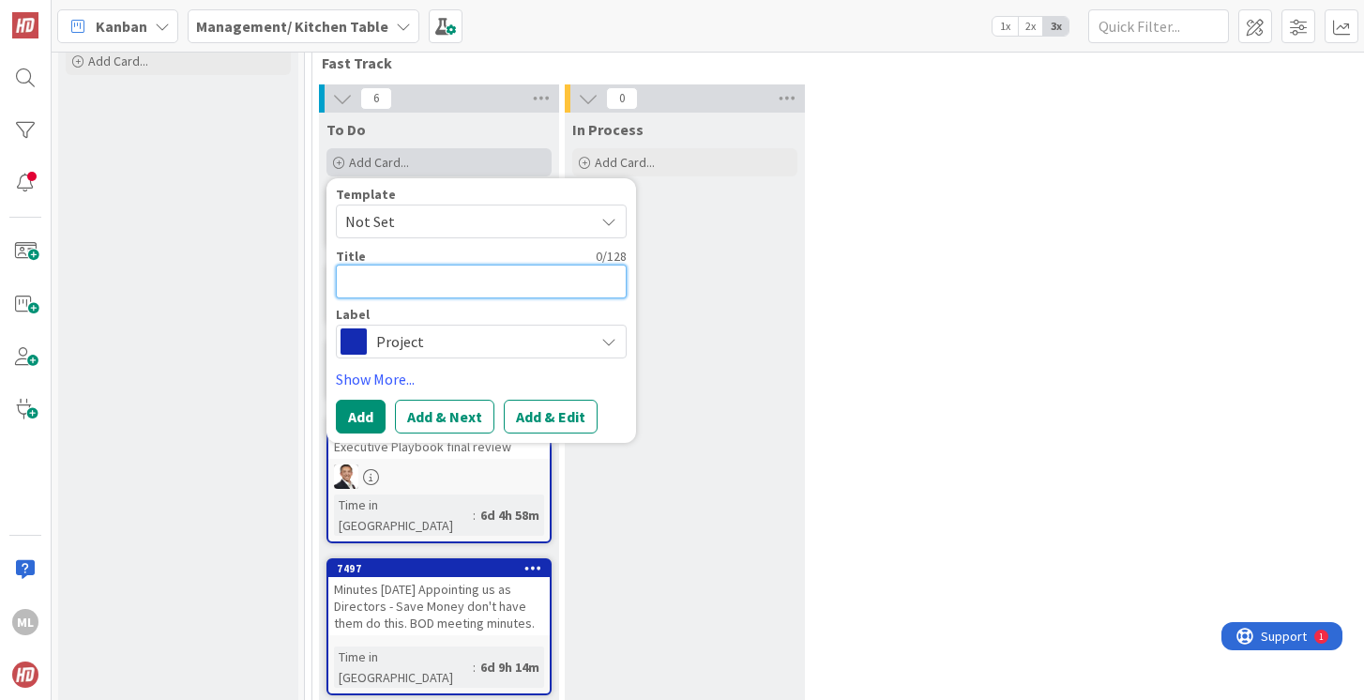
type textarea "x"
type textarea "P"
type textarea "x"
type textarea "Pe"
type textarea "x"
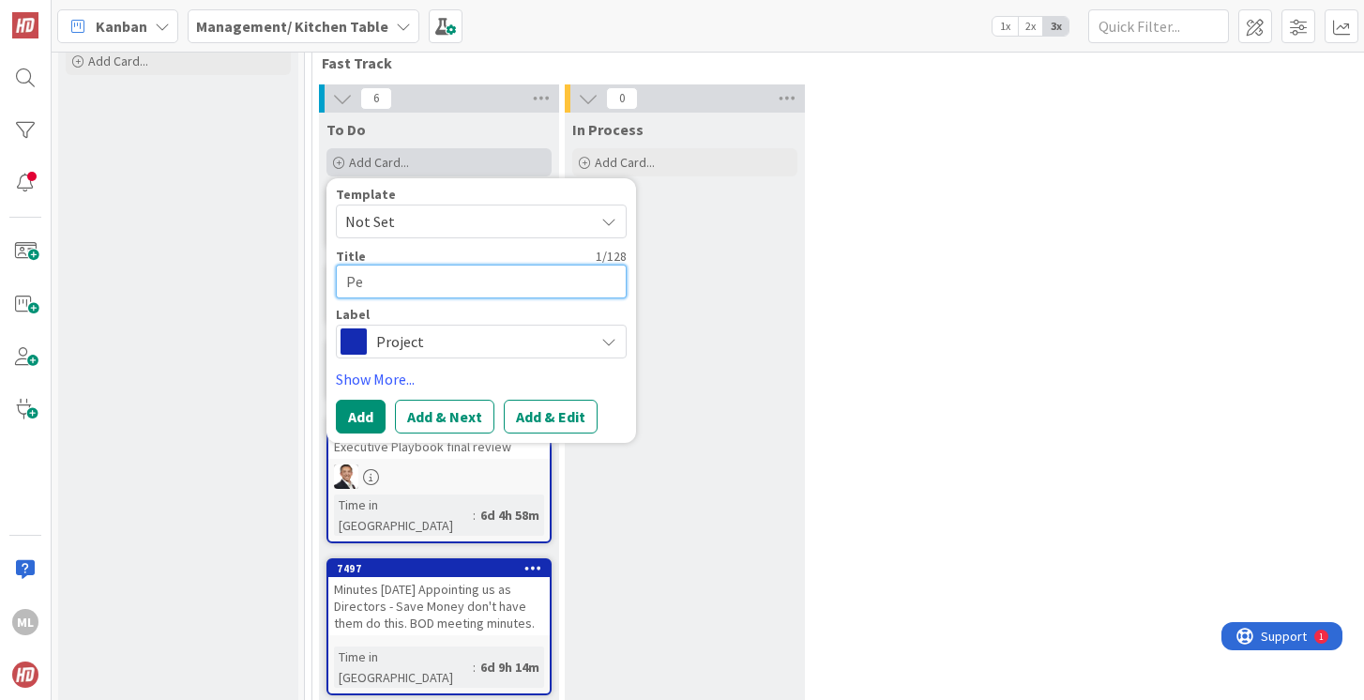
type textarea "Pen"
type textarea "x"
type textarea "Pen"
type textarea "x"
type textarea "Pen R"
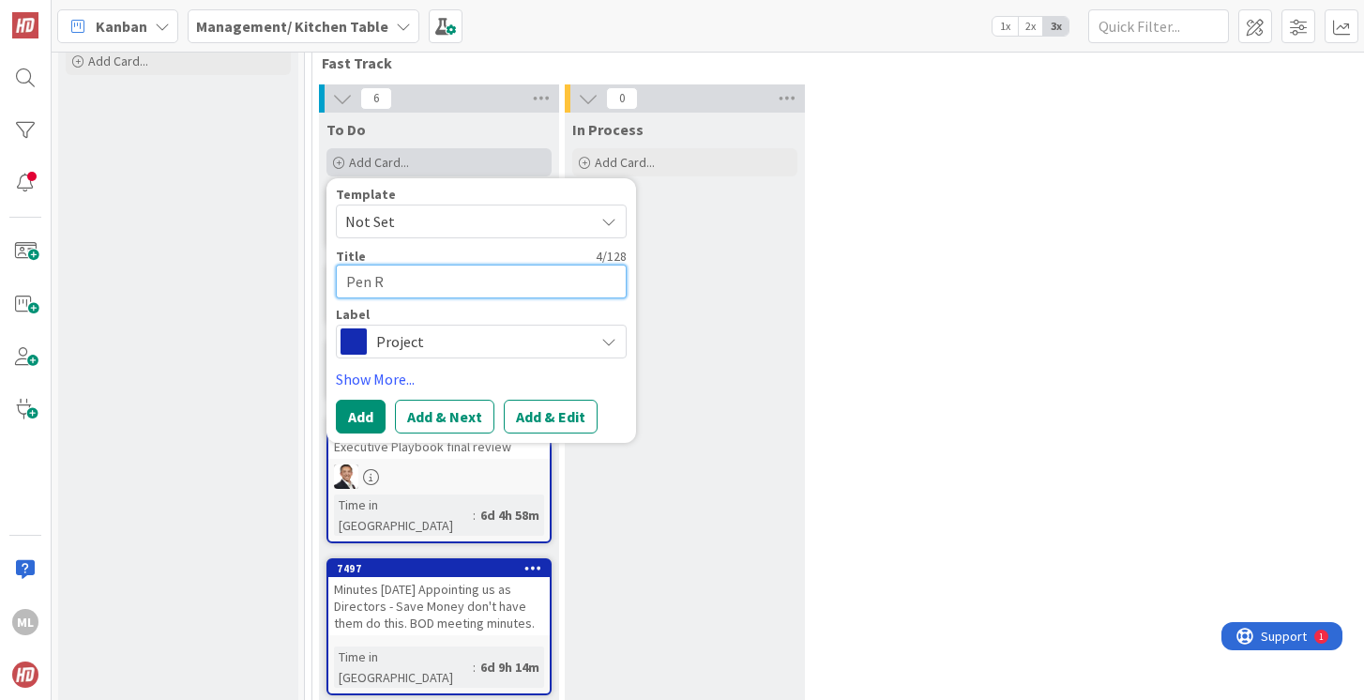
type textarea "x"
type textarea "Pen Re"
type textarea "x"
type textarea "Pen Ret"
type textarea "x"
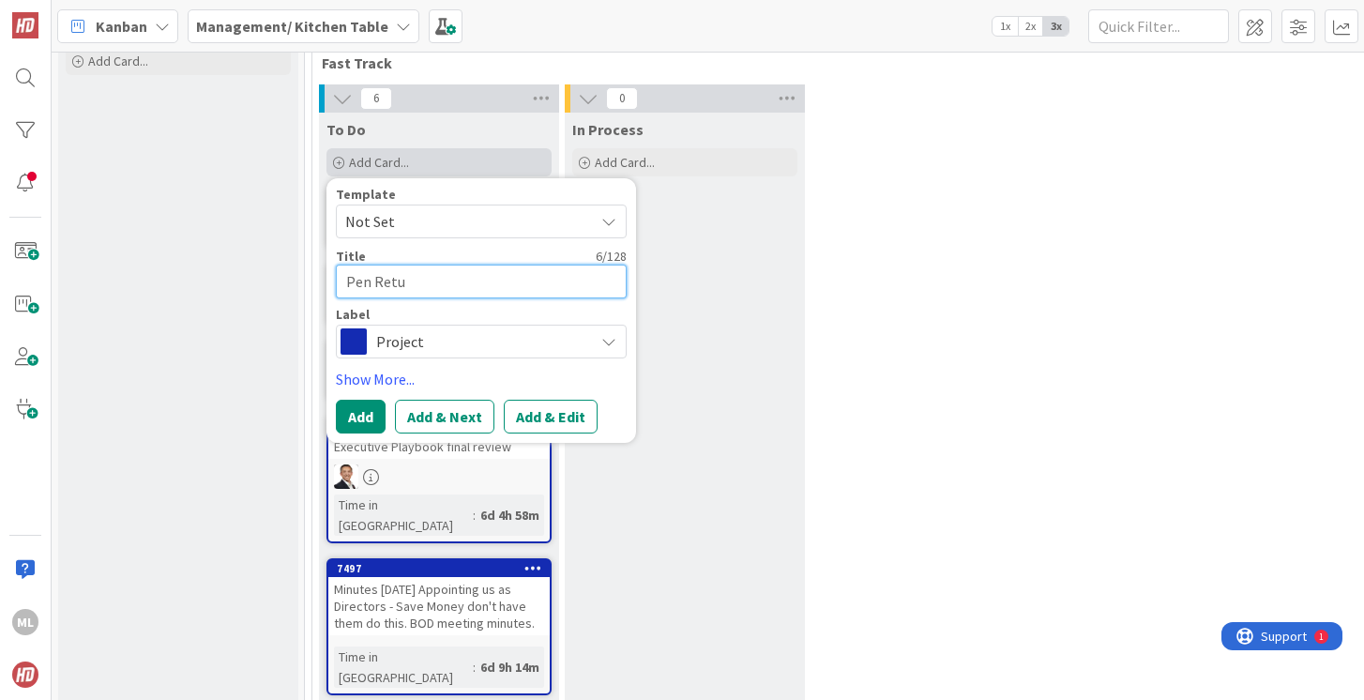
type textarea "Pen Retur"
type textarea "x"
type textarea "Pen Return"
type textarea "x"
type textarea "Pen Returns"
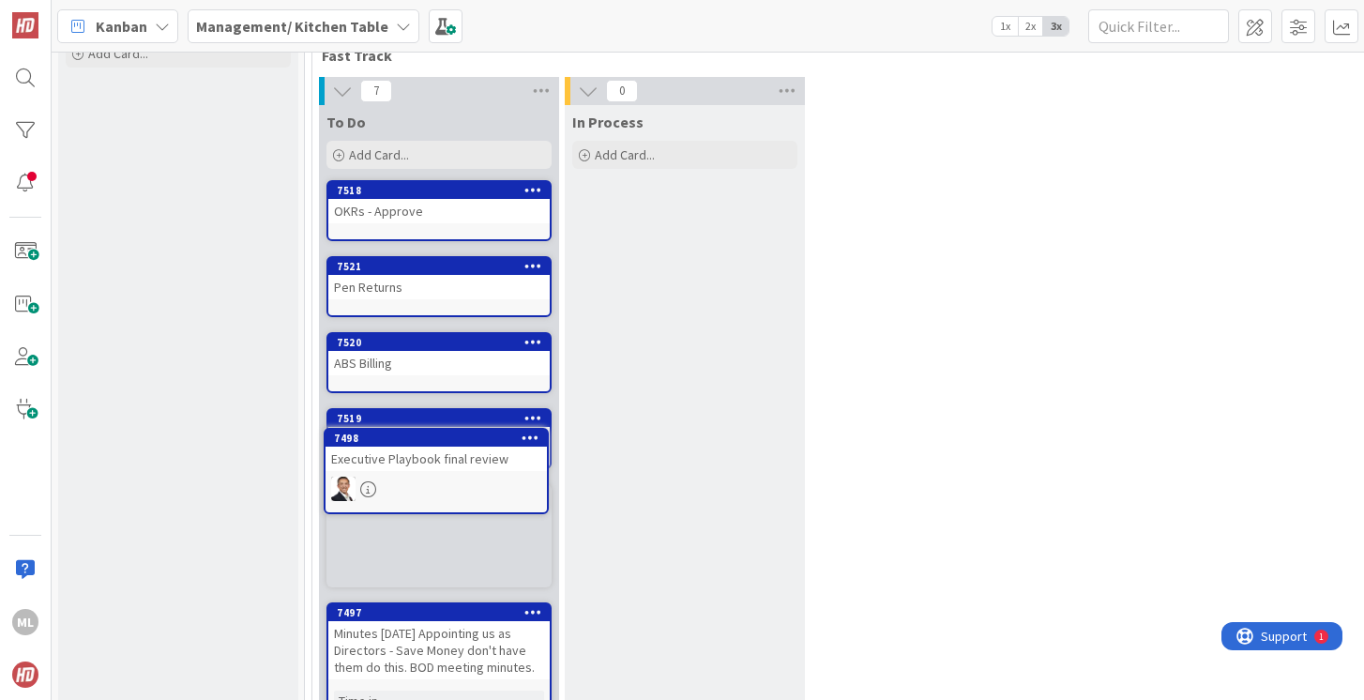
scroll to position [84, 0]
